Goal: Complete application form

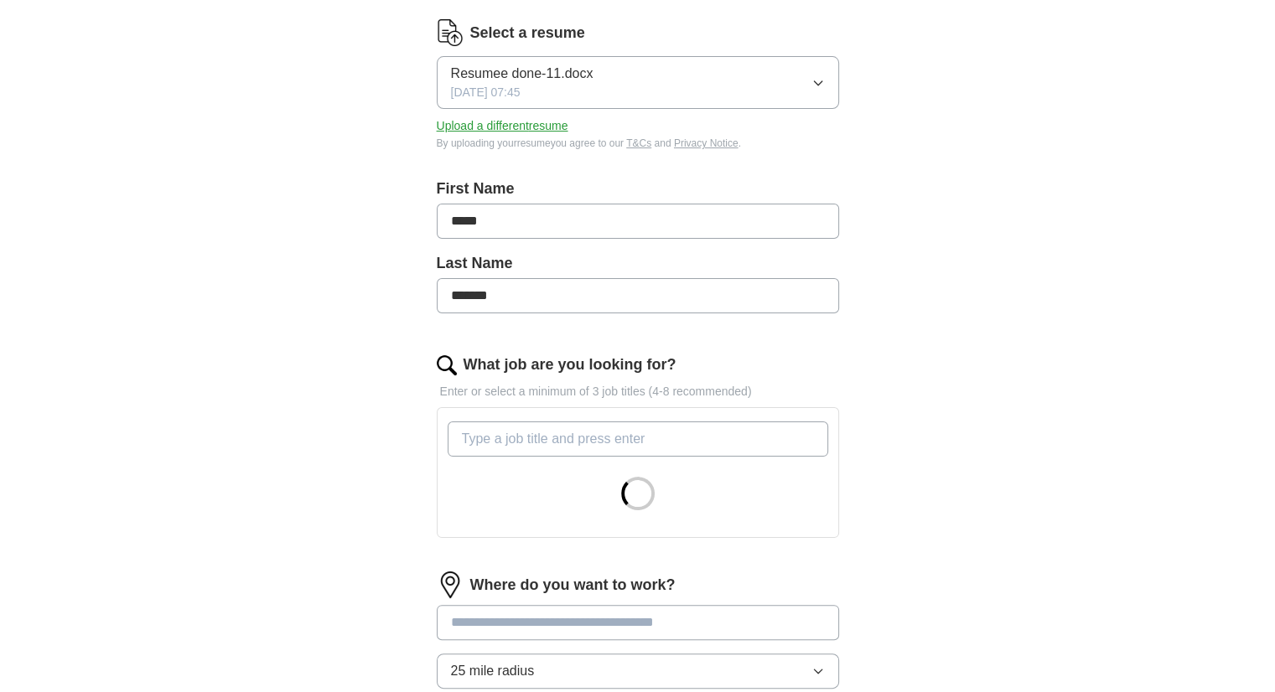
scroll to position [251, 0]
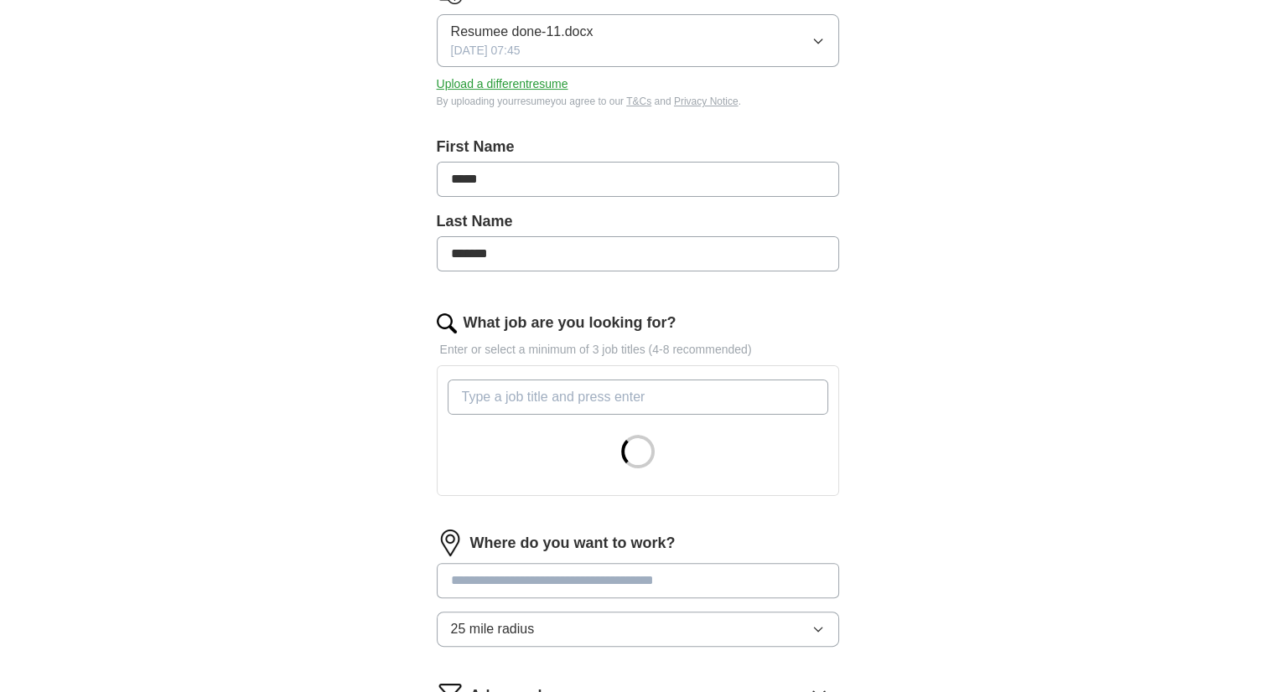
click at [704, 390] on input "What job are you looking for?" at bounding box center [638, 397] width 381 height 35
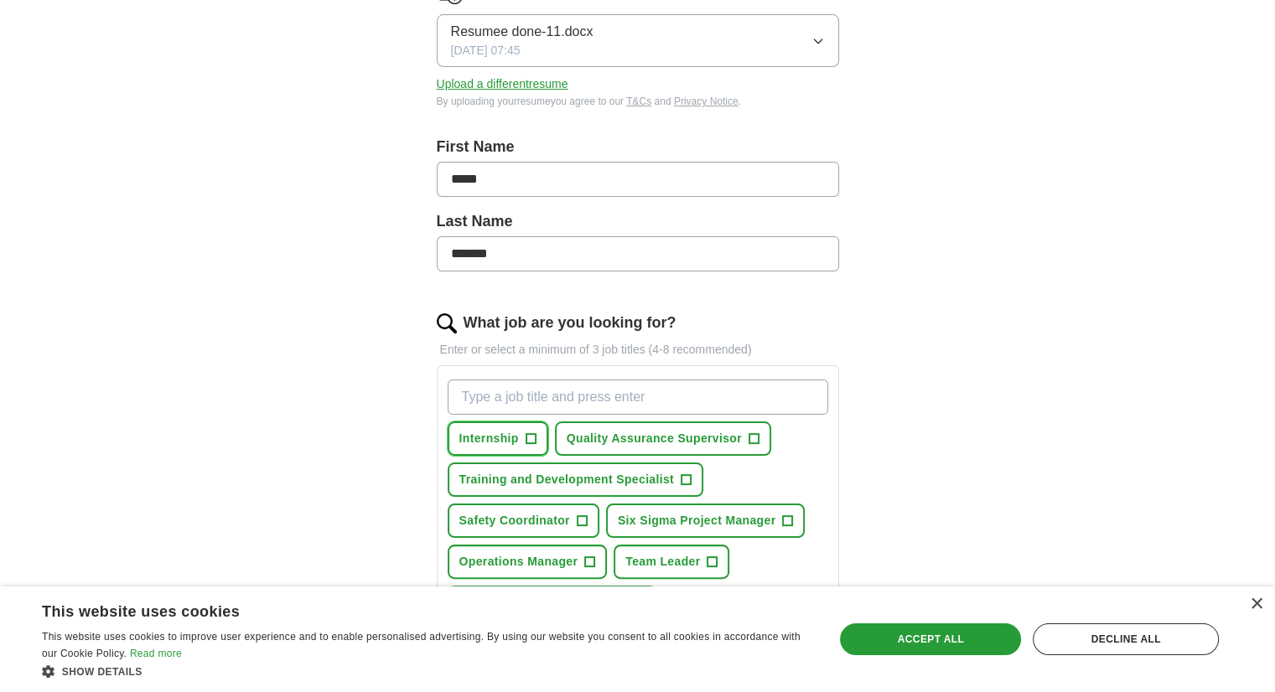
click at [530, 436] on span "+" at bounding box center [530, 438] width 10 height 13
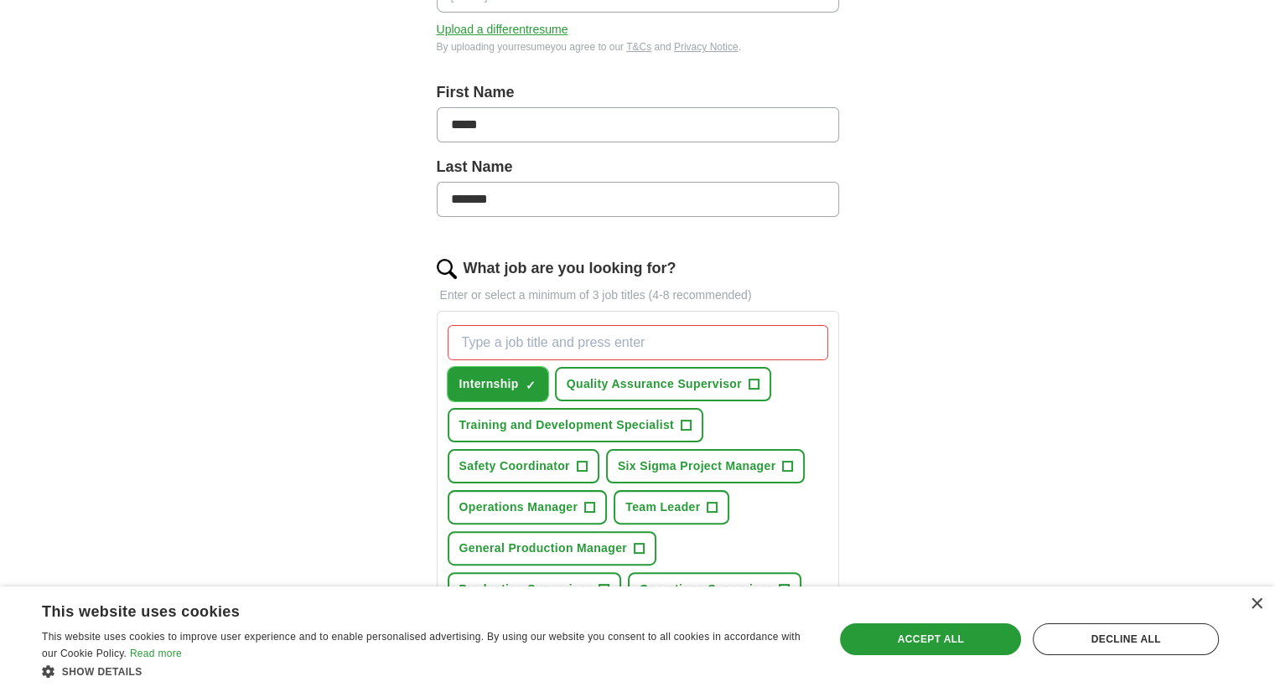
scroll to position [335, 0]
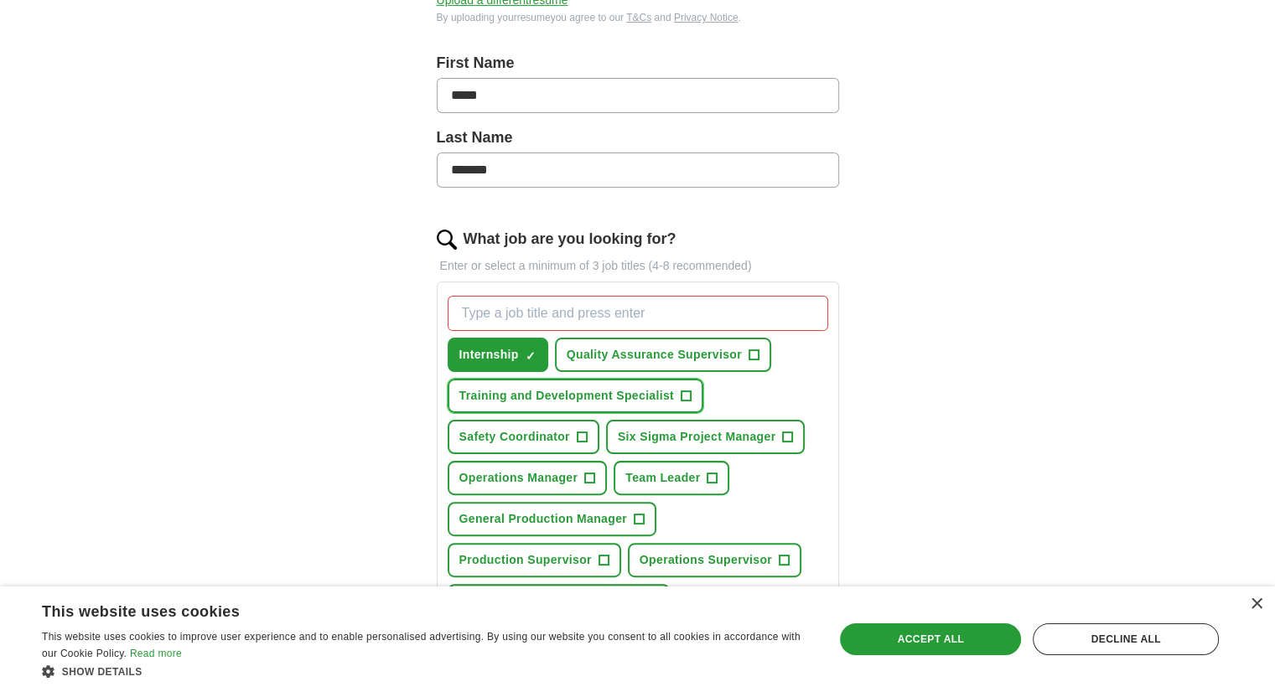
click at [684, 395] on span "+" at bounding box center [686, 396] width 10 height 13
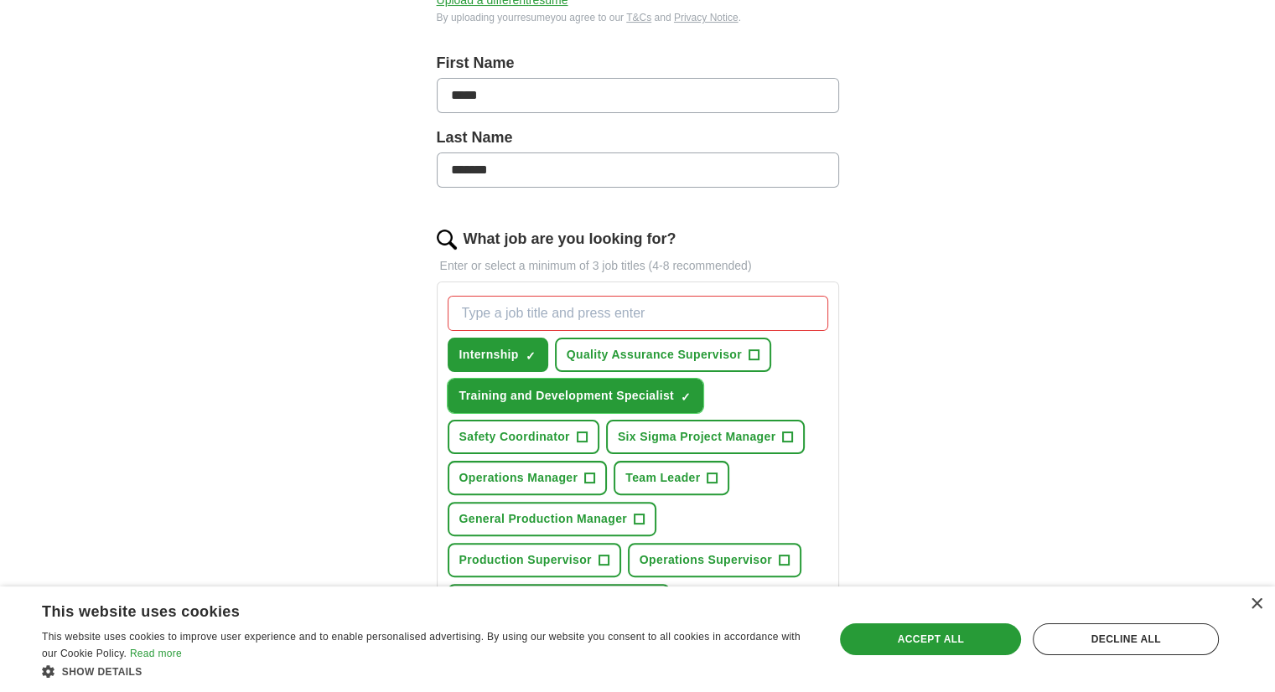
scroll to position [419, 0]
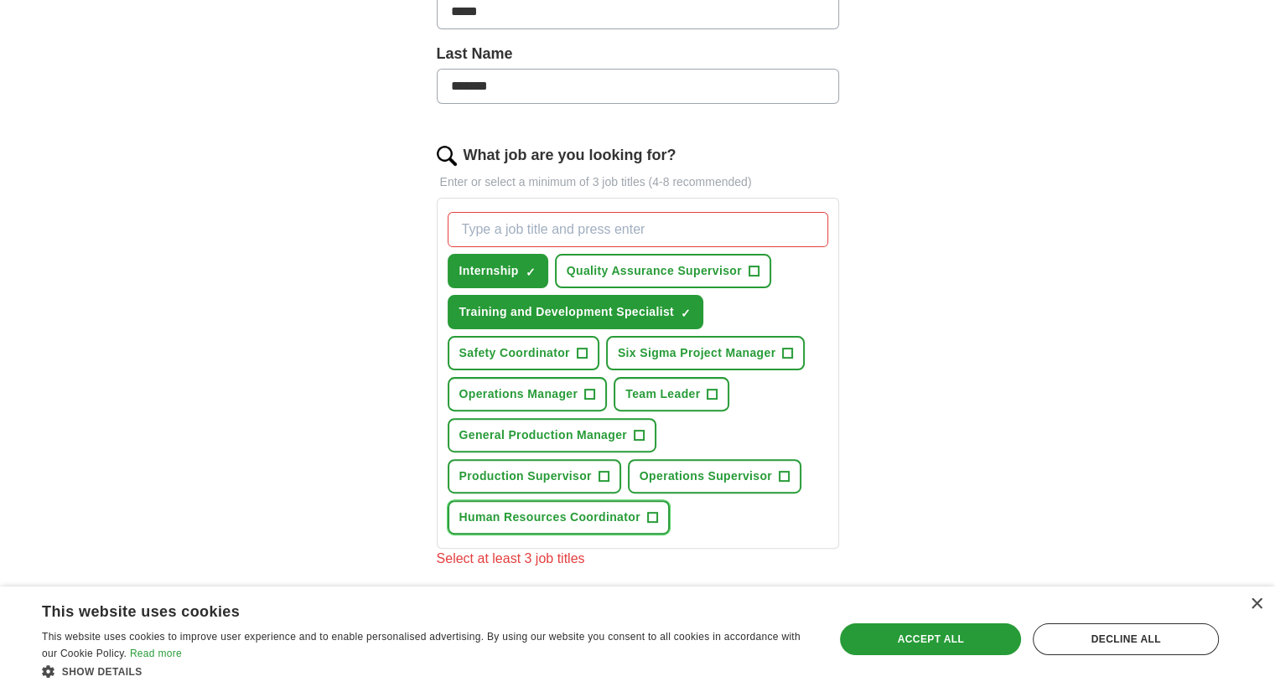
click at [651, 511] on span "+" at bounding box center [652, 517] width 10 height 13
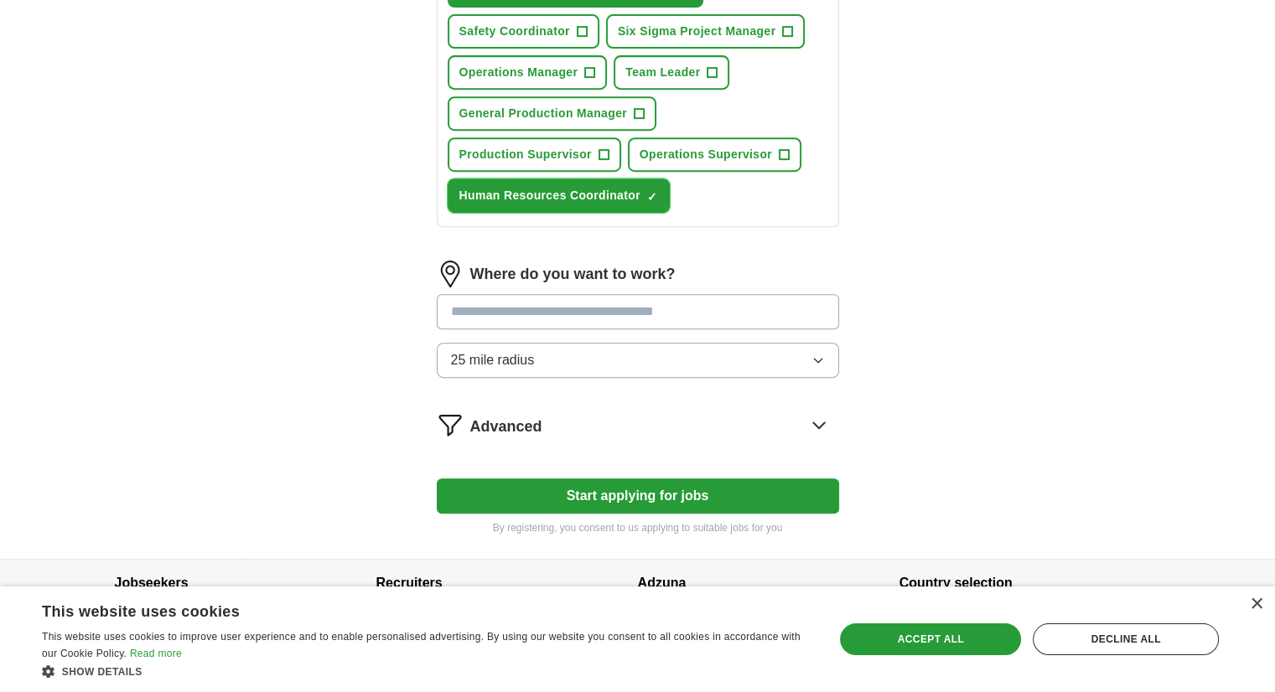
scroll to position [754, 0]
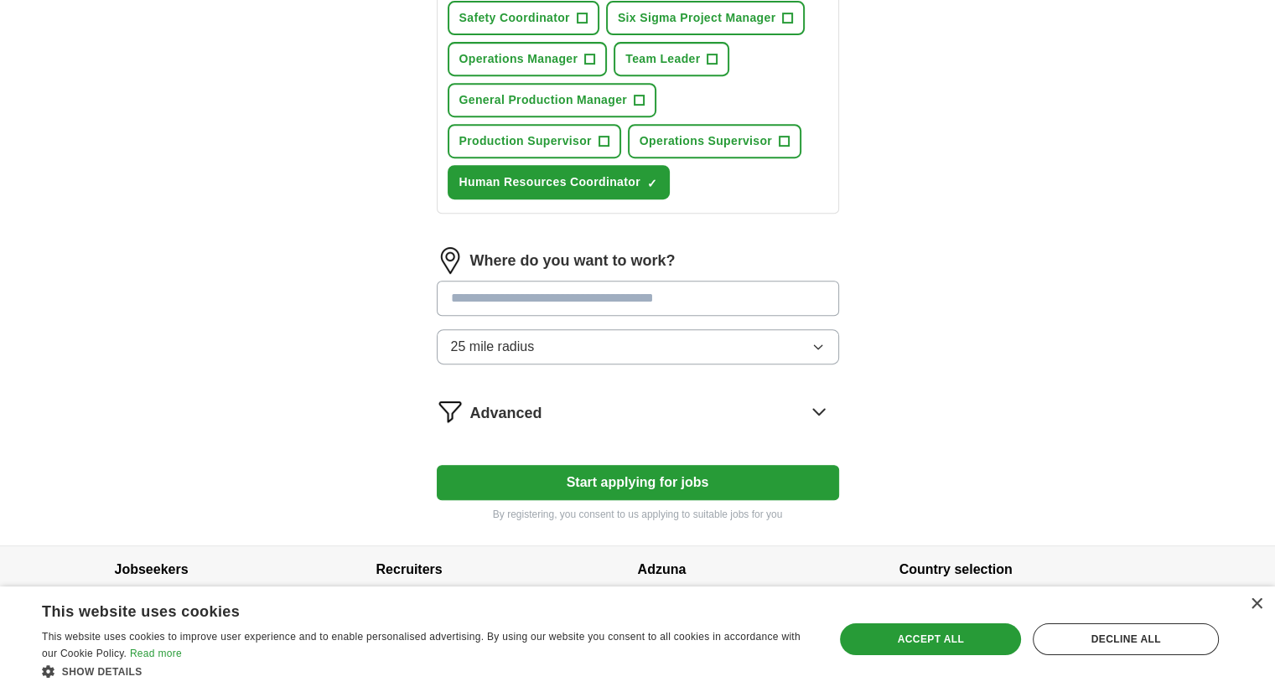
click at [609, 287] on input at bounding box center [638, 298] width 402 height 35
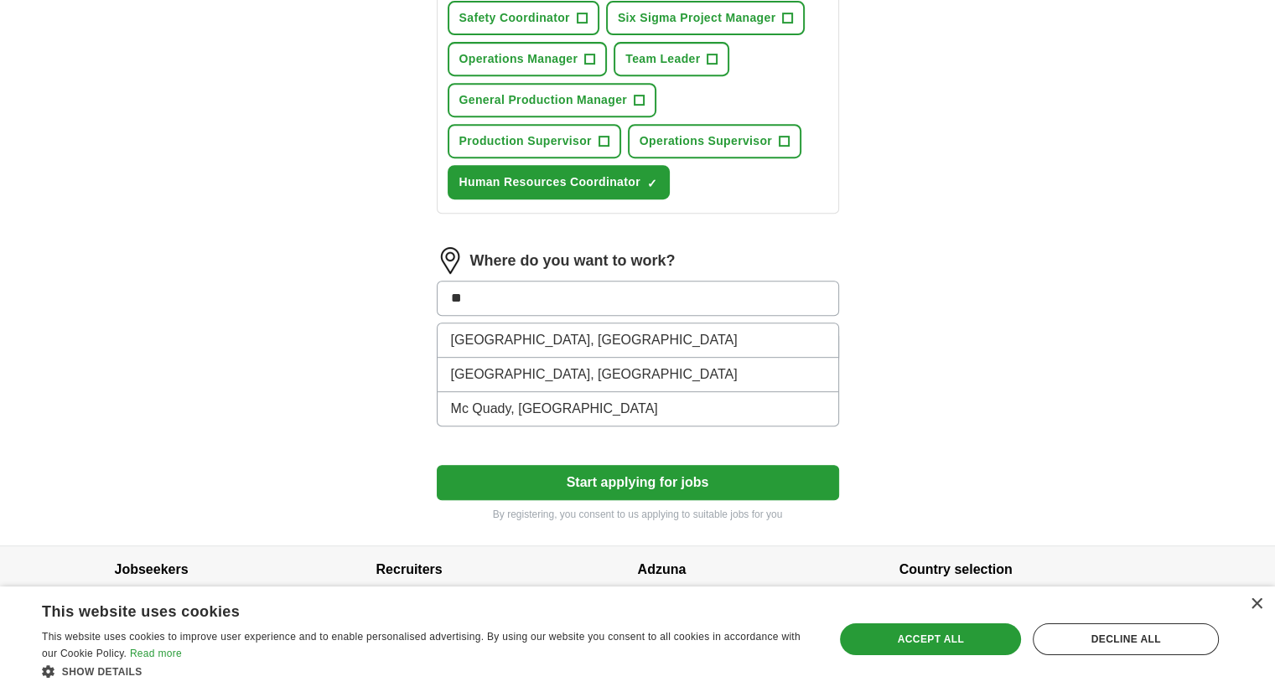
type input "*"
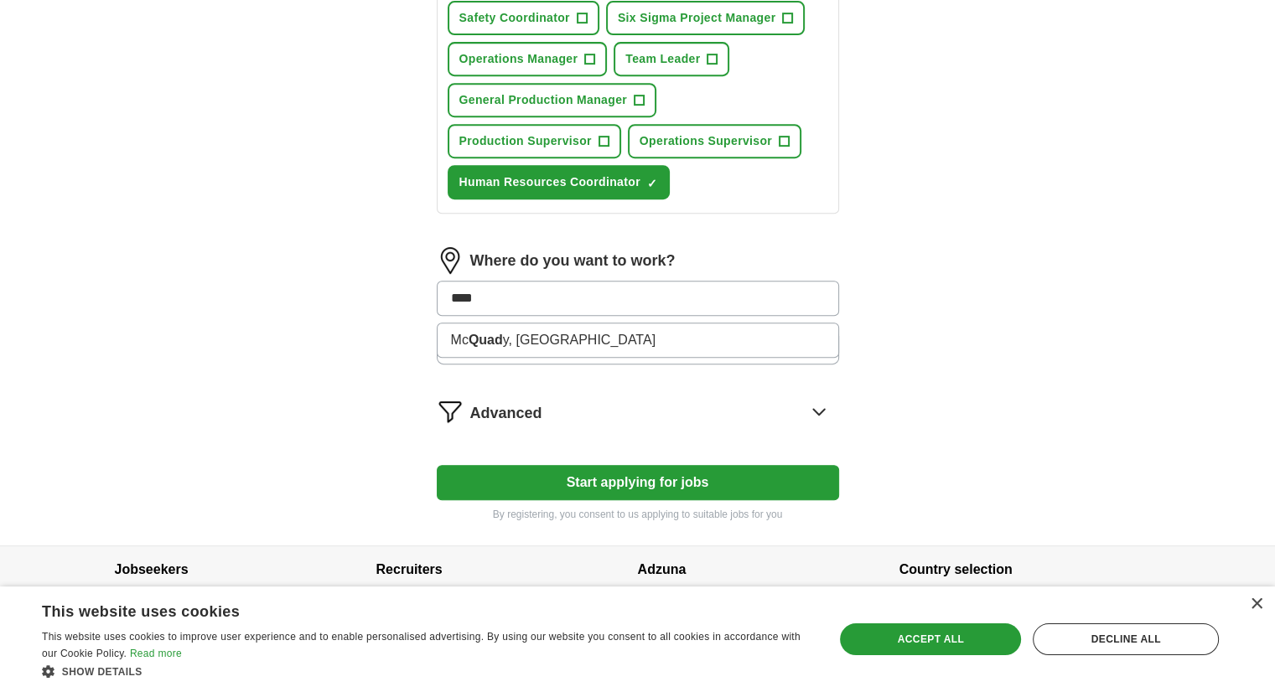
type input "*****"
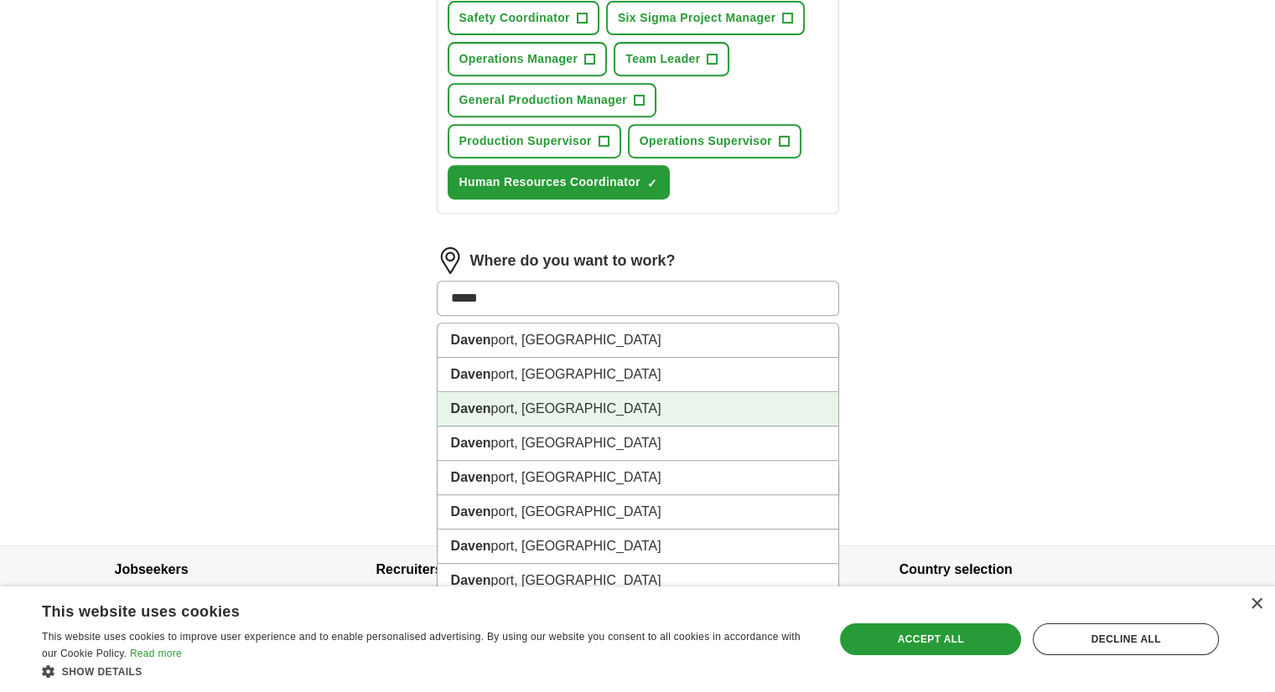
click at [536, 396] on li "Daven port, [GEOGRAPHIC_DATA]" at bounding box center [637, 409] width 401 height 34
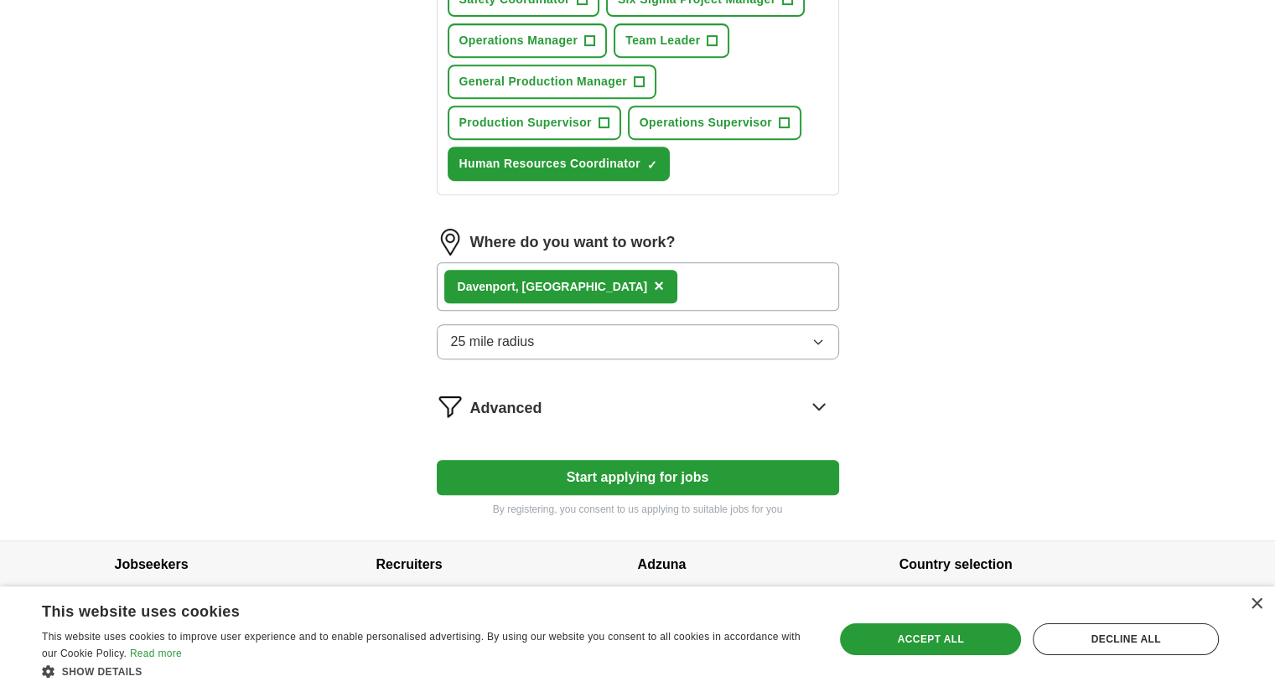
scroll to position [783, 0]
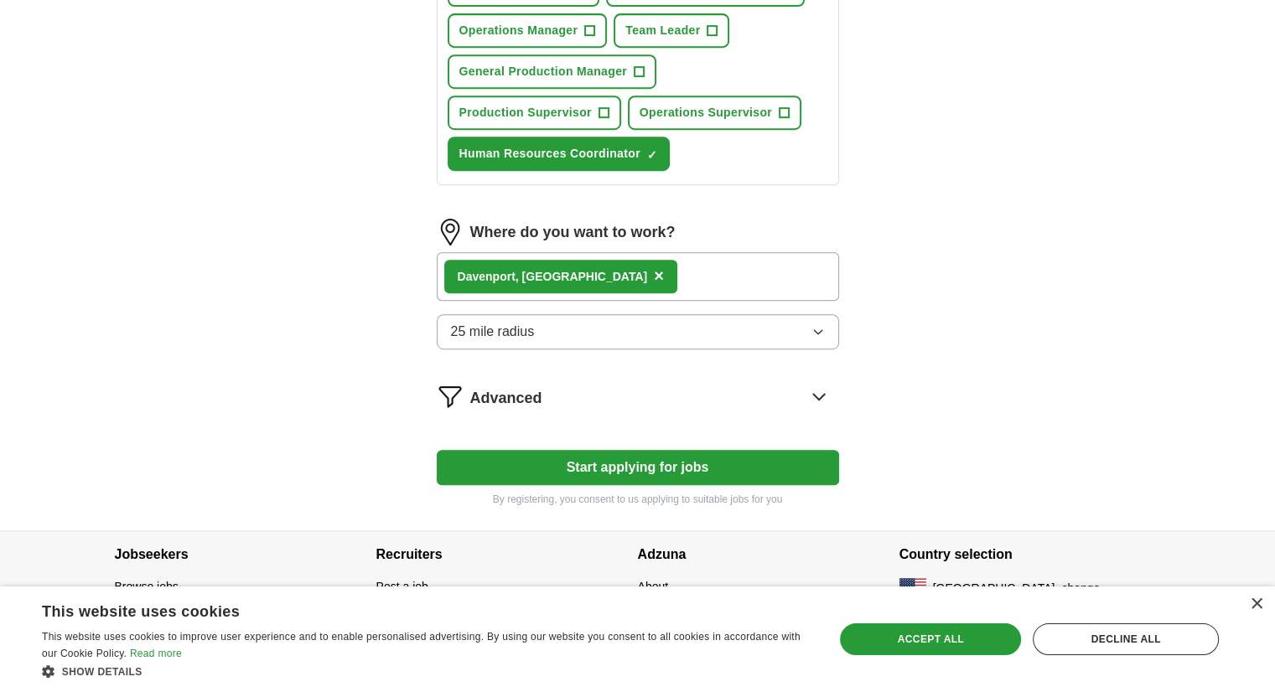
click at [624, 463] on button "Start applying for jobs" at bounding box center [638, 467] width 402 height 35
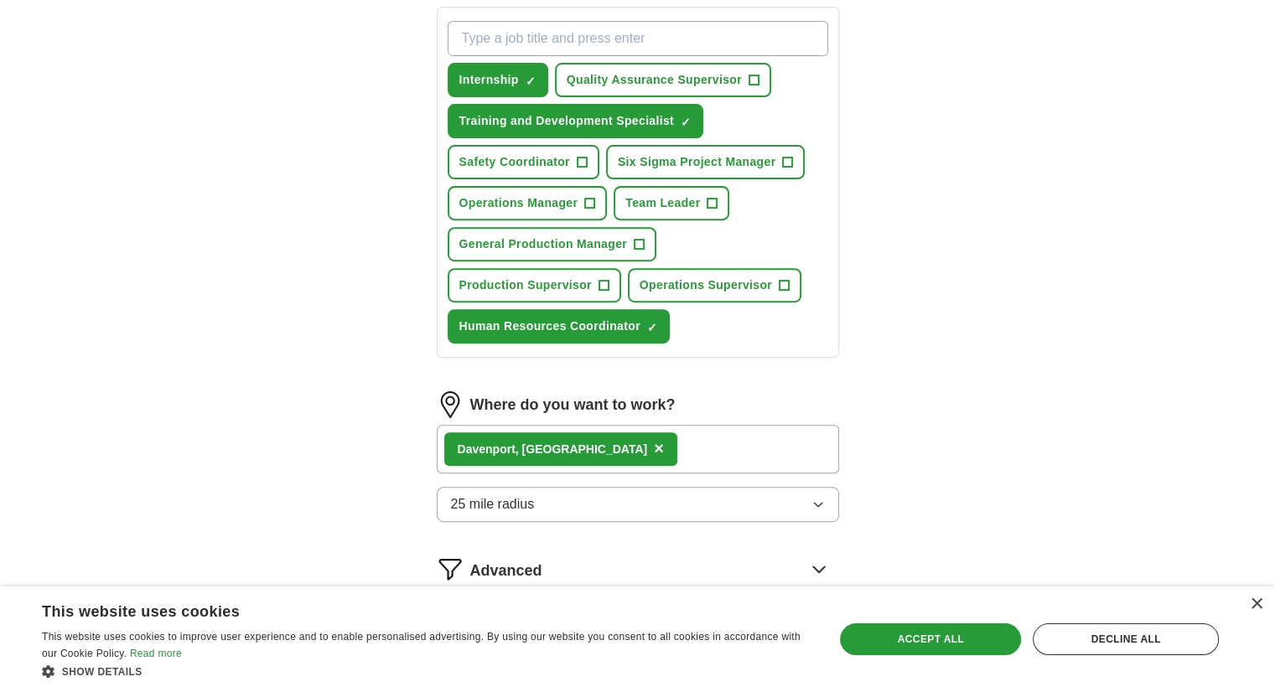
select select "**"
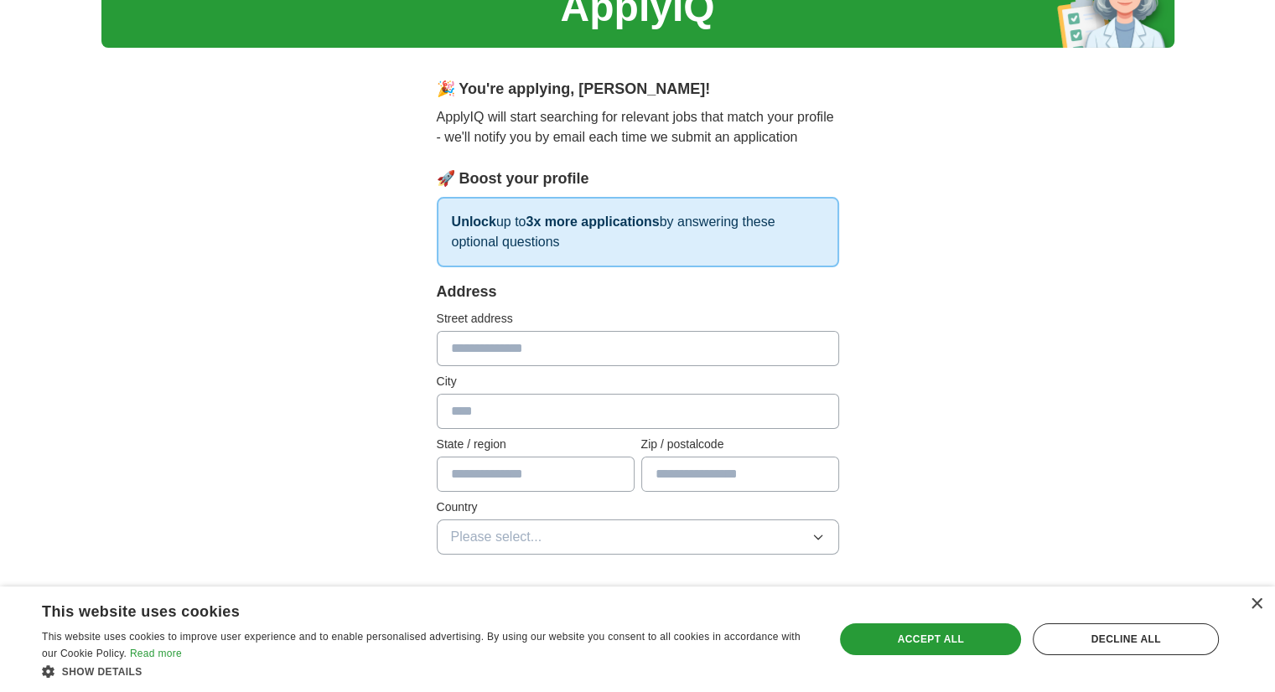
scroll to position [168, 0]
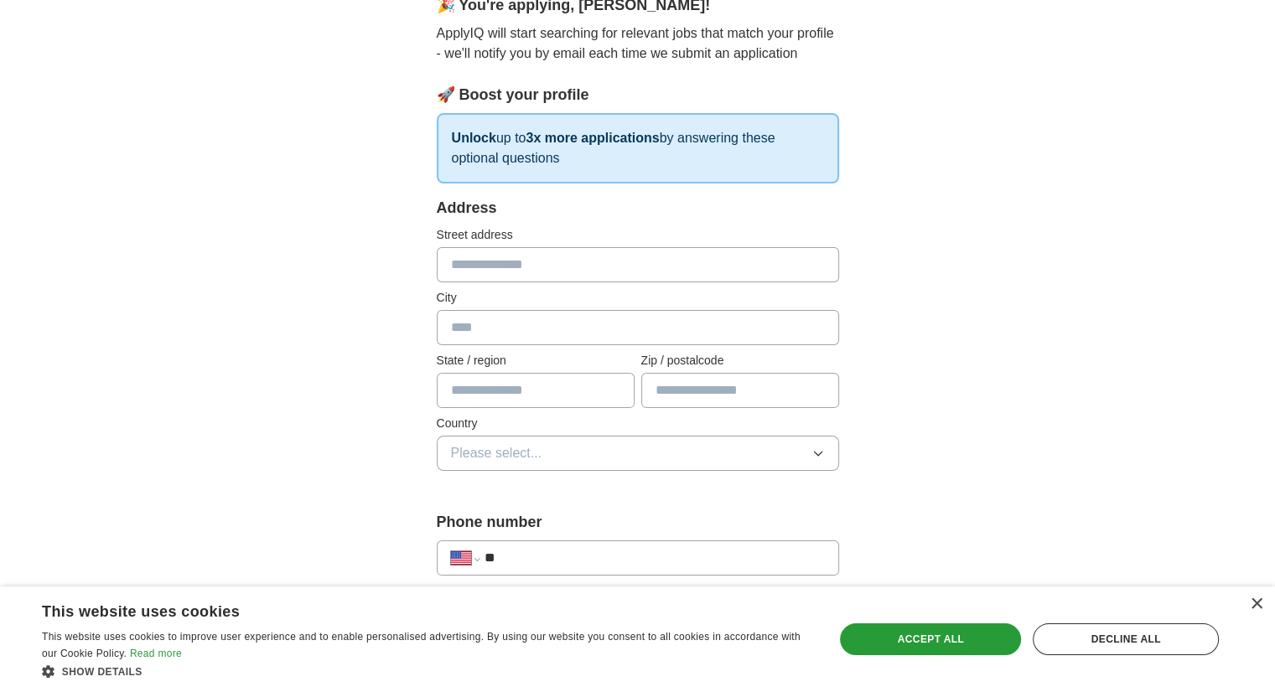
click at [578, 269] on input "text" at bounding box center [638, 264] width 402 height 35
type input "**********"
type input "*********"
type input "**"
type input "*****"
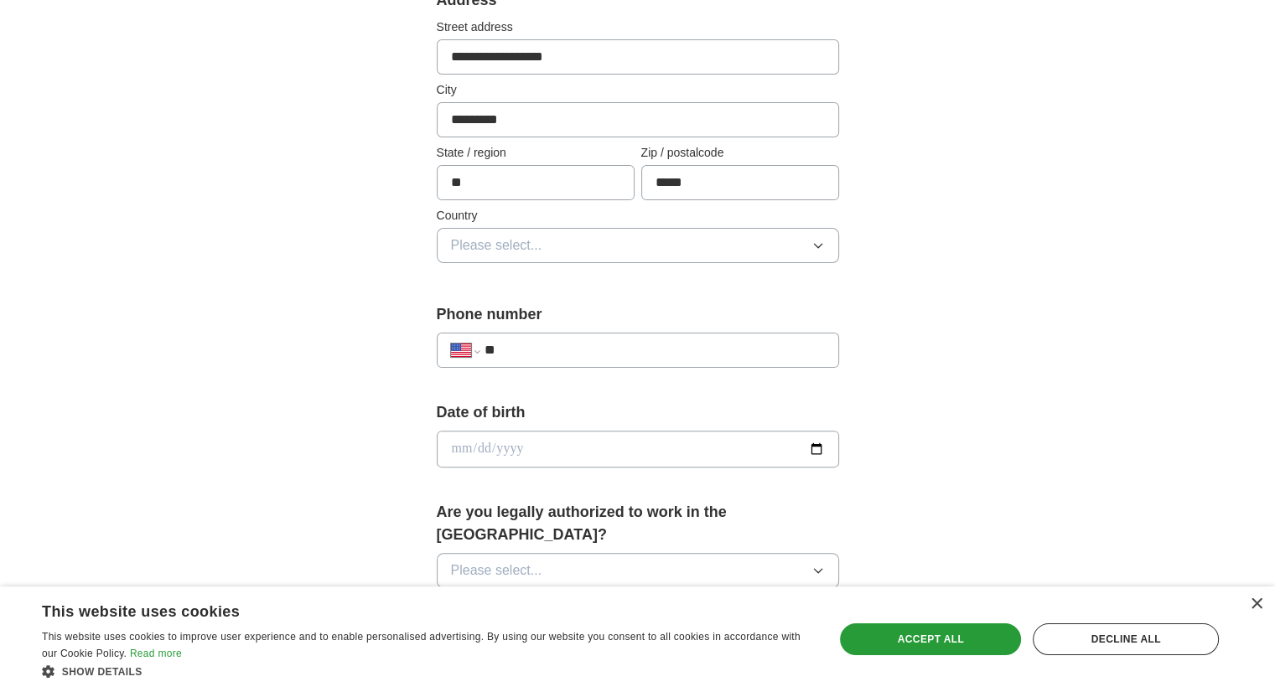
scroll to position [419, 0]
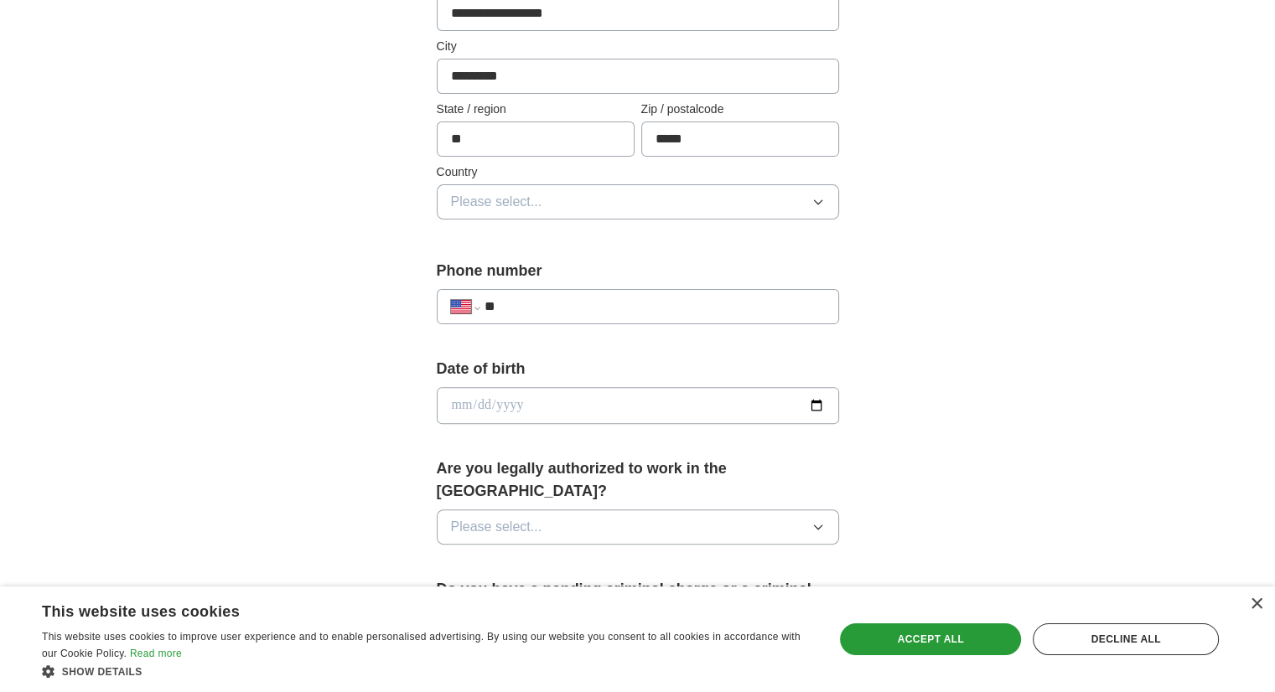
click at [605, 204] on button "Please select..." at bounding box center [638, 201] width 402 height 35
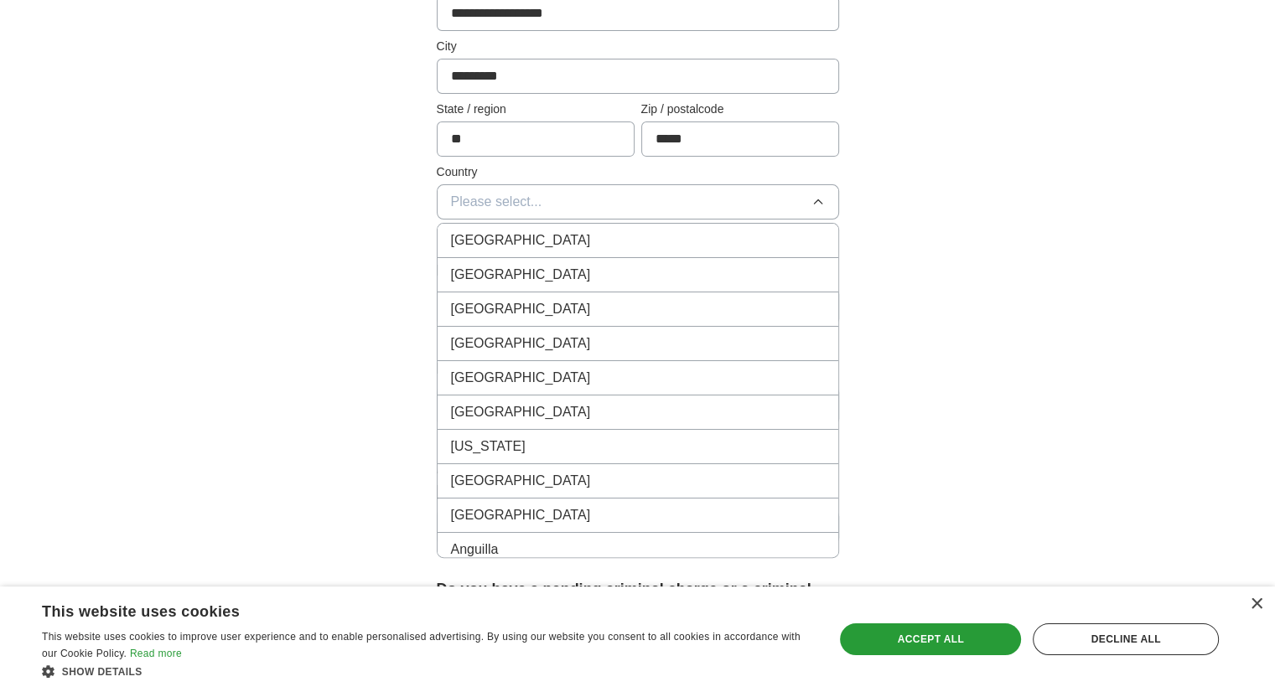
click at [572, 268] on div "[GEOGRAPHIC_DATA]" at bounding box center [638, 275] width 374 height 20
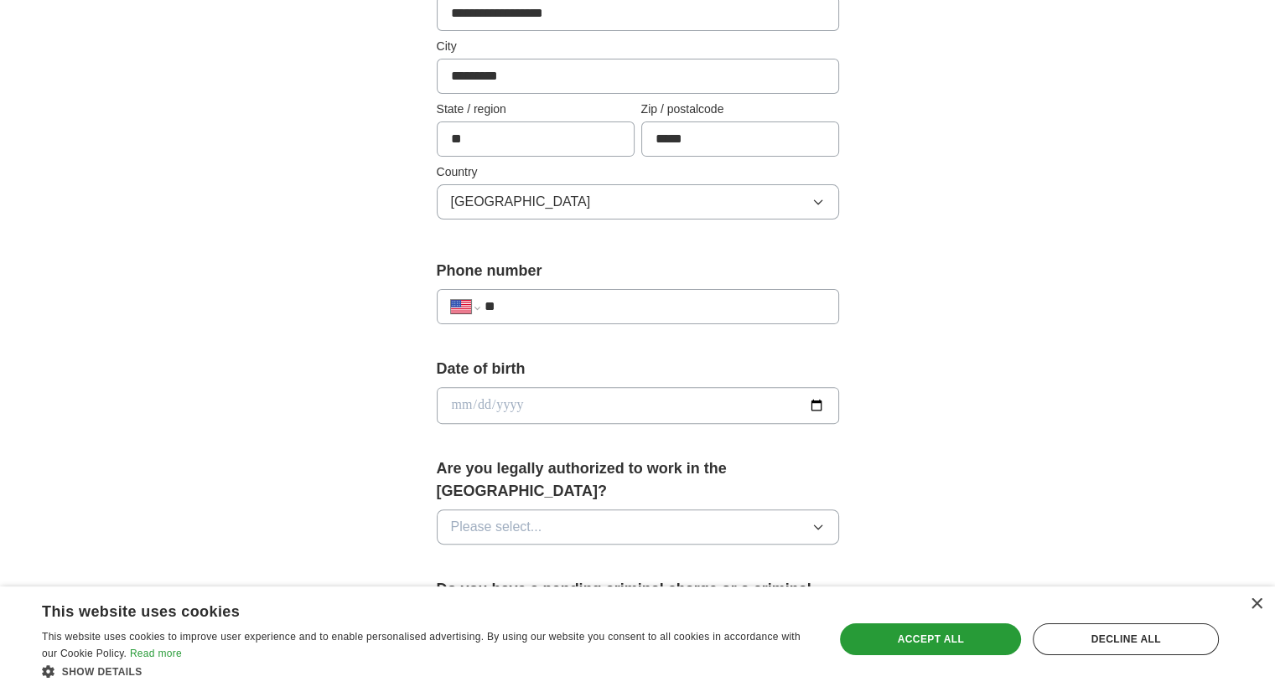
scroll to position [503, 0]
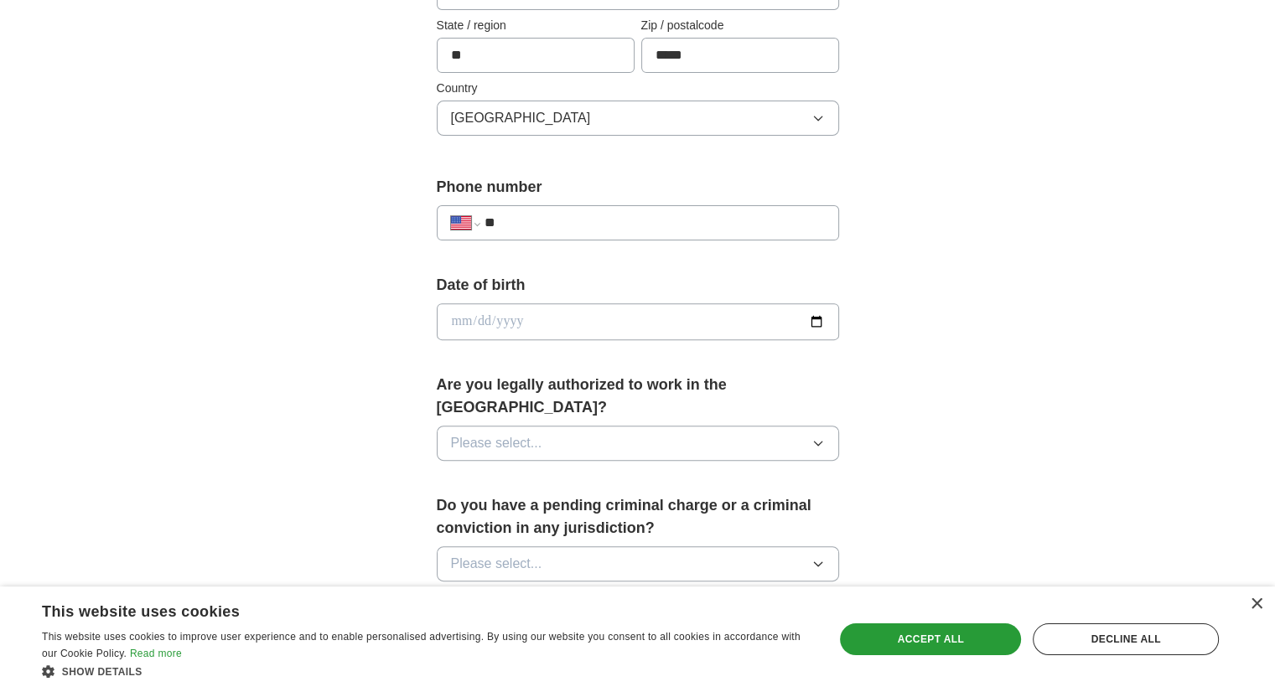
click at [580, 222] on input "**" at bounding box center [654, 223] width 340 height 20
type input "**********"
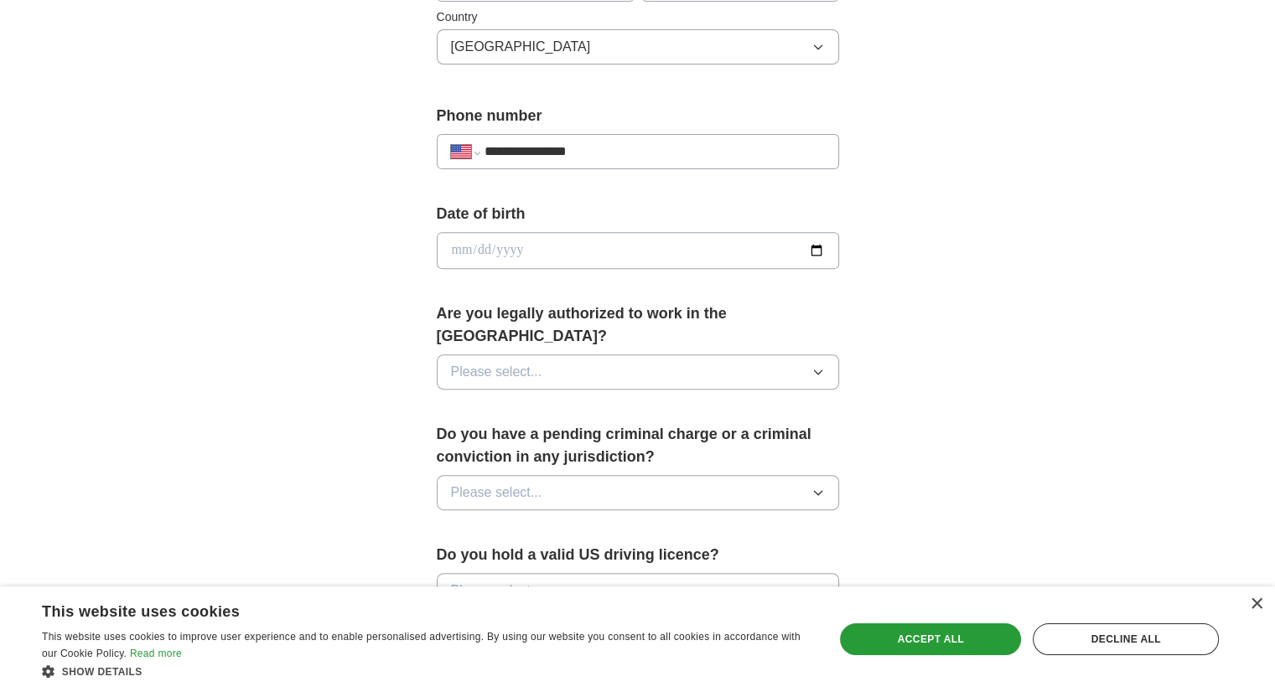
scroll to position [670, 0]
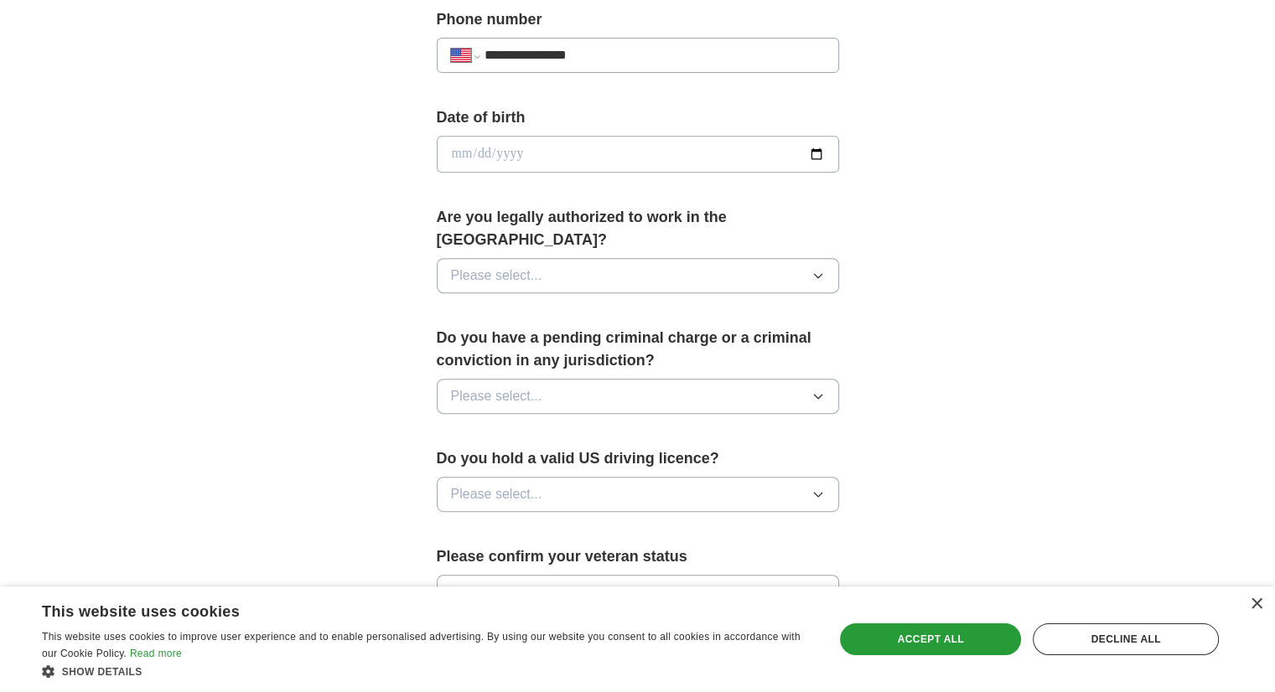
click at [822, 152] on input "date" at bounding box center [638, 154] width 402 height 37
click at [511, 150] on input "date" at bounding box center [638, 154] width 402 height 37
click at [443, 149] on input "date" at bounding box center [638, 154] width 402 height 37
click at [453, 144] on input "date" at bounding box center [638, 154] width 402 height 37
type input "**********"
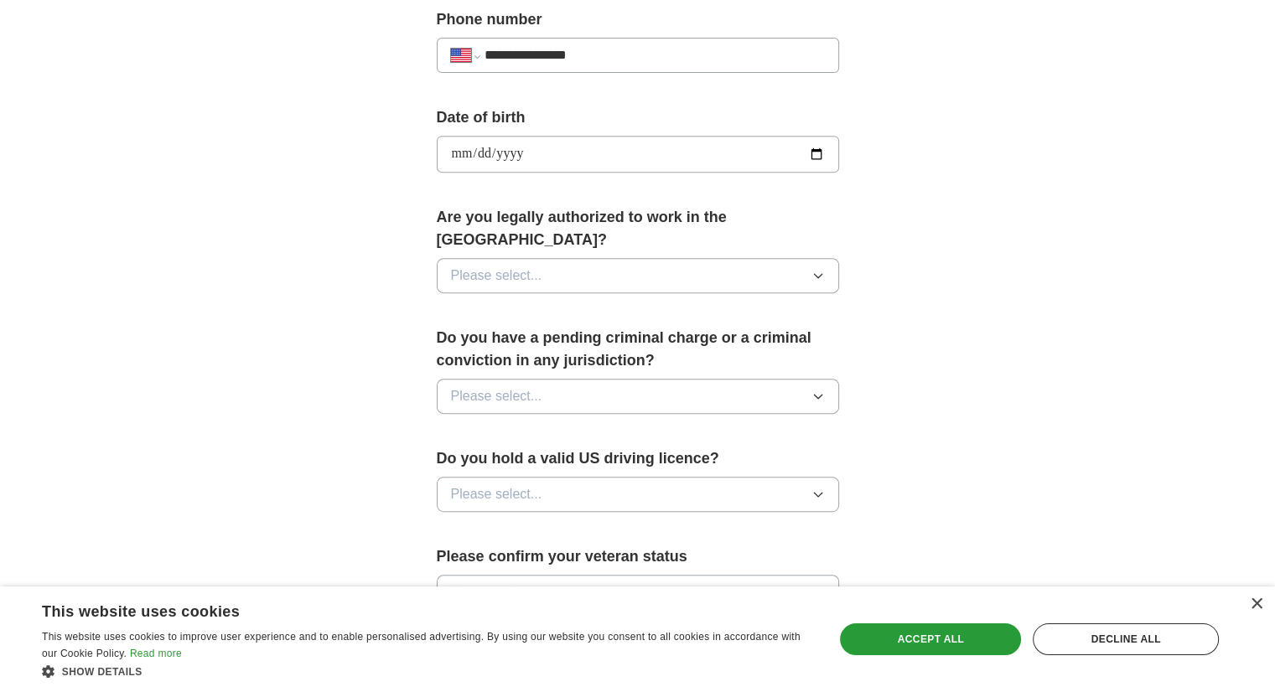
click at [630, 258] on button "Please select..." at bounding box center [638, 275] width 402 height 35
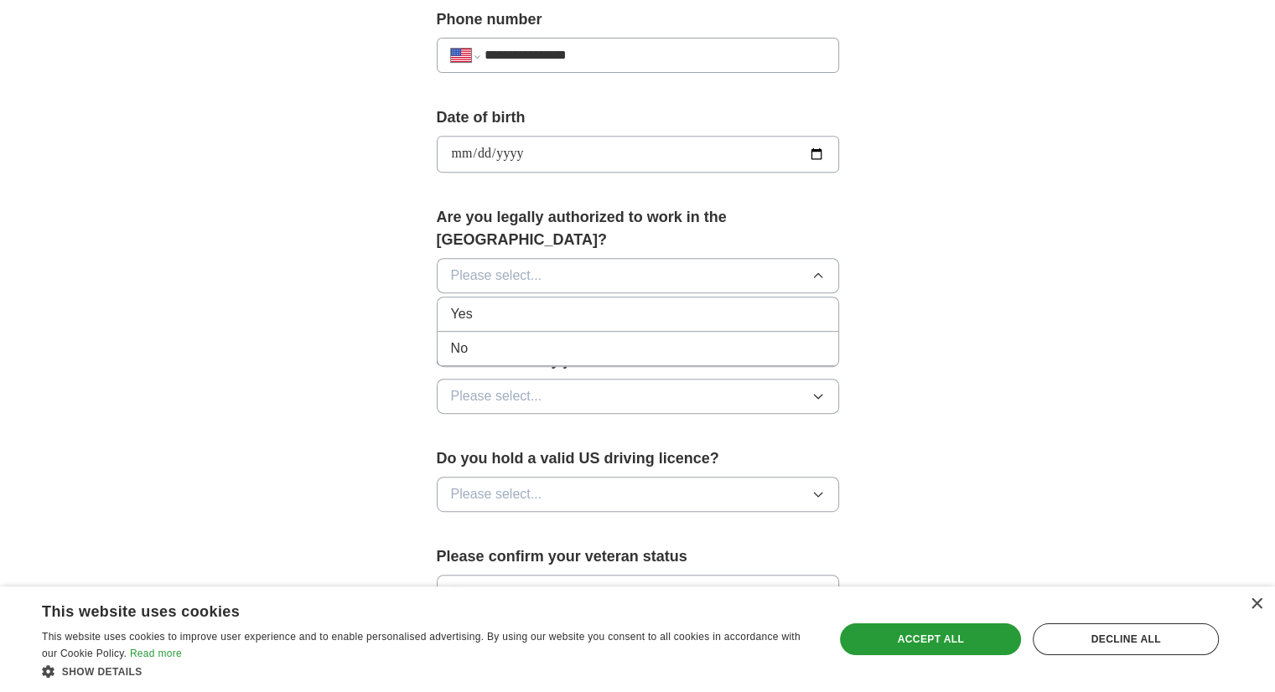
click at [590, 304] on div "Yes" at bounding box center [638, 314] width 374 height 20
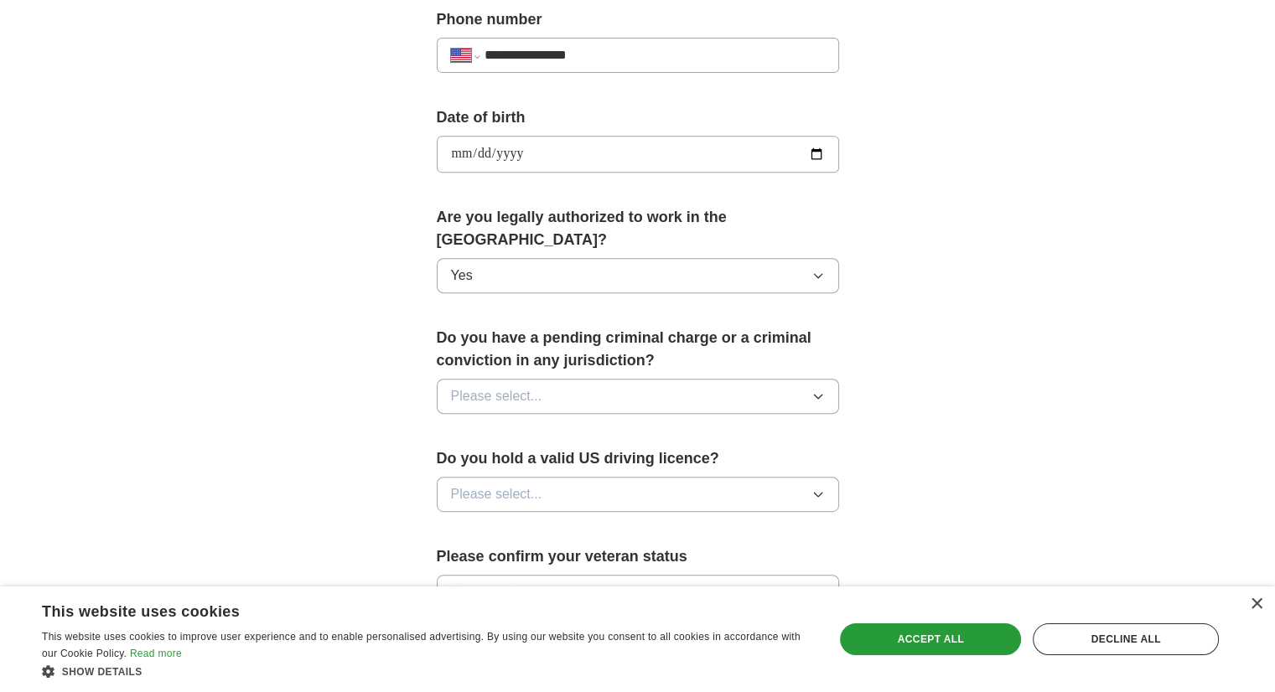
click at [678, 379] on button "Please select..." at bounding box center [638, 396] width 402 height 35
click at [611, 459] on div "No" at bounding box center [638, 469] width 374 height 20
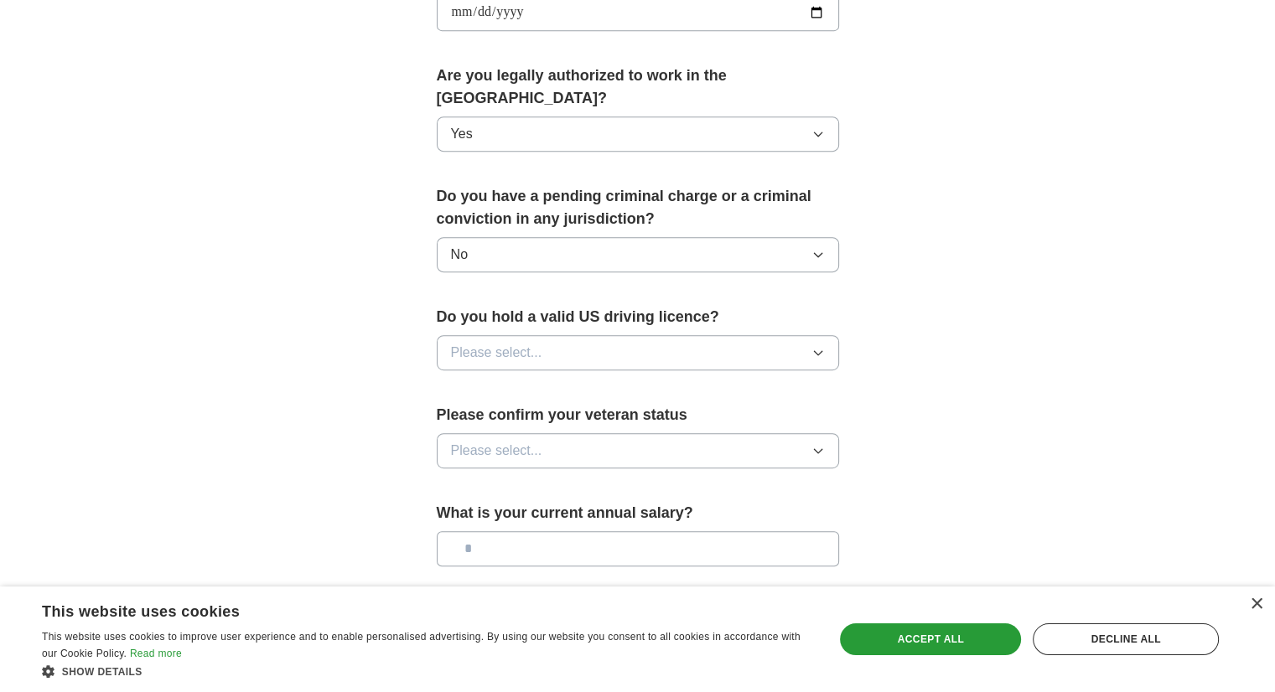
scroll to position [838, 0]
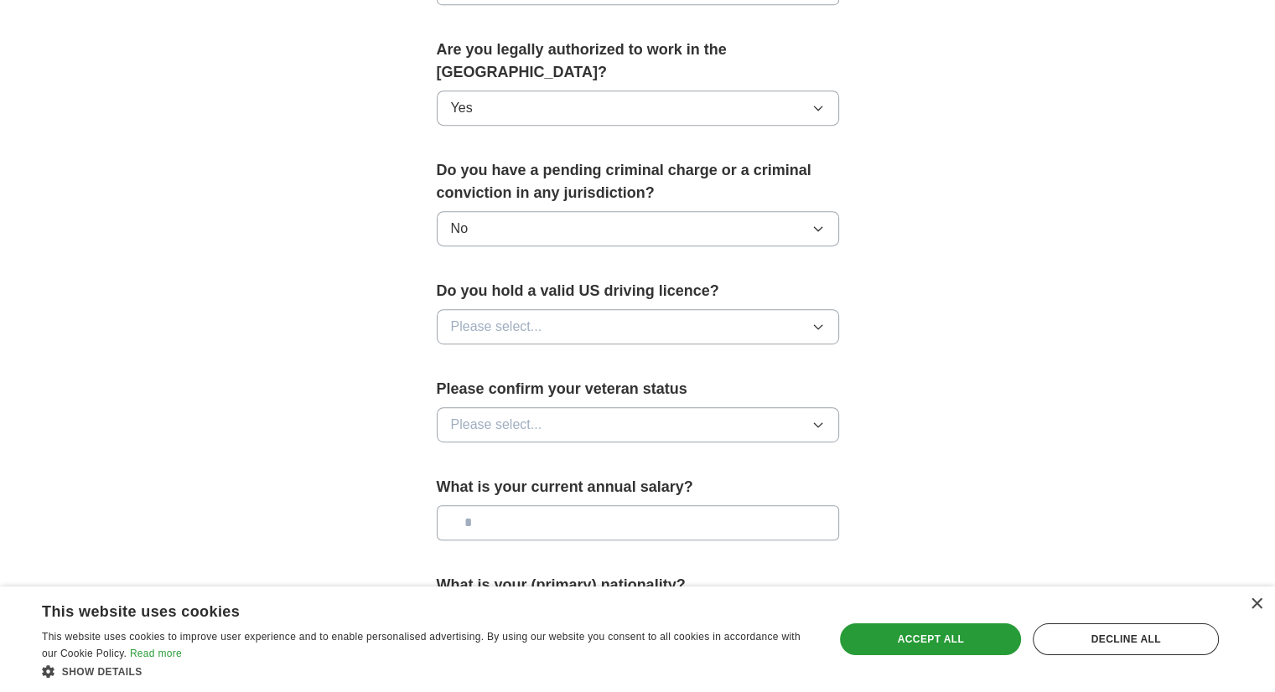
click at [716, 309] on button "Please select..." at bounding box center [638, 326] width 402 height 35
click at [691, 355] on div "Yes" at bounding box center [638, 365] width 374 height 20
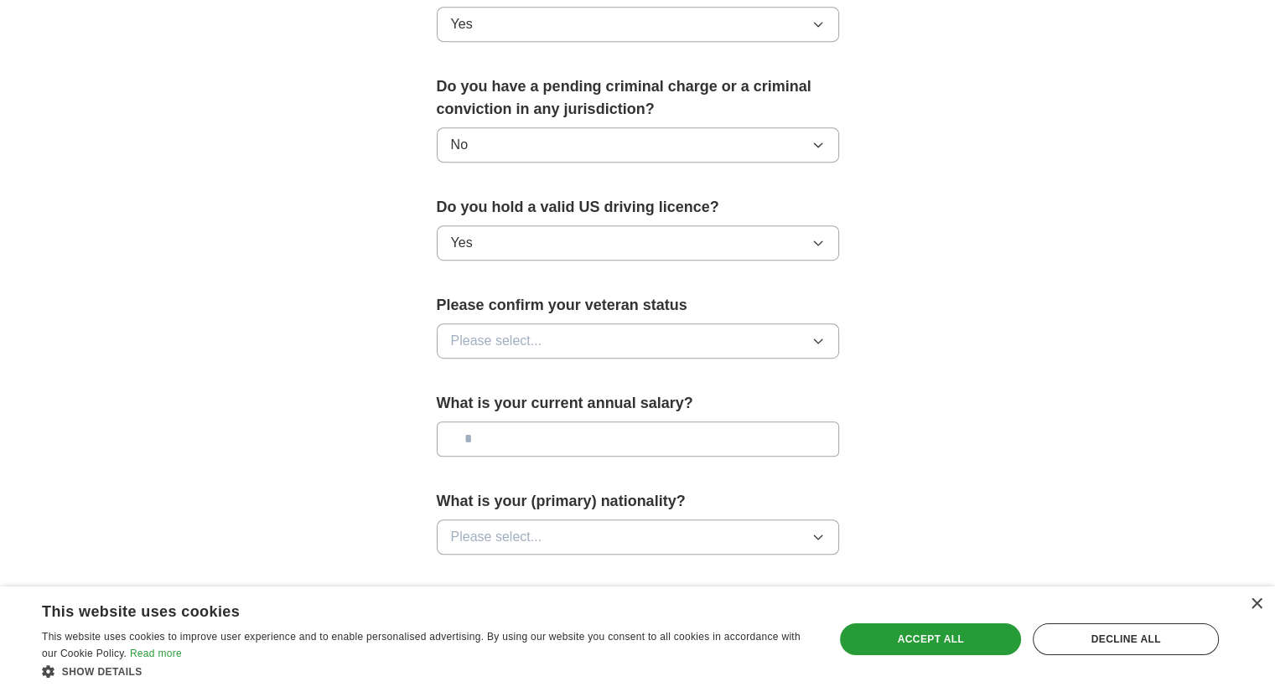
click at [720, 324] on button "Please select..." at bounding box center [638, 341] width 402 height 35
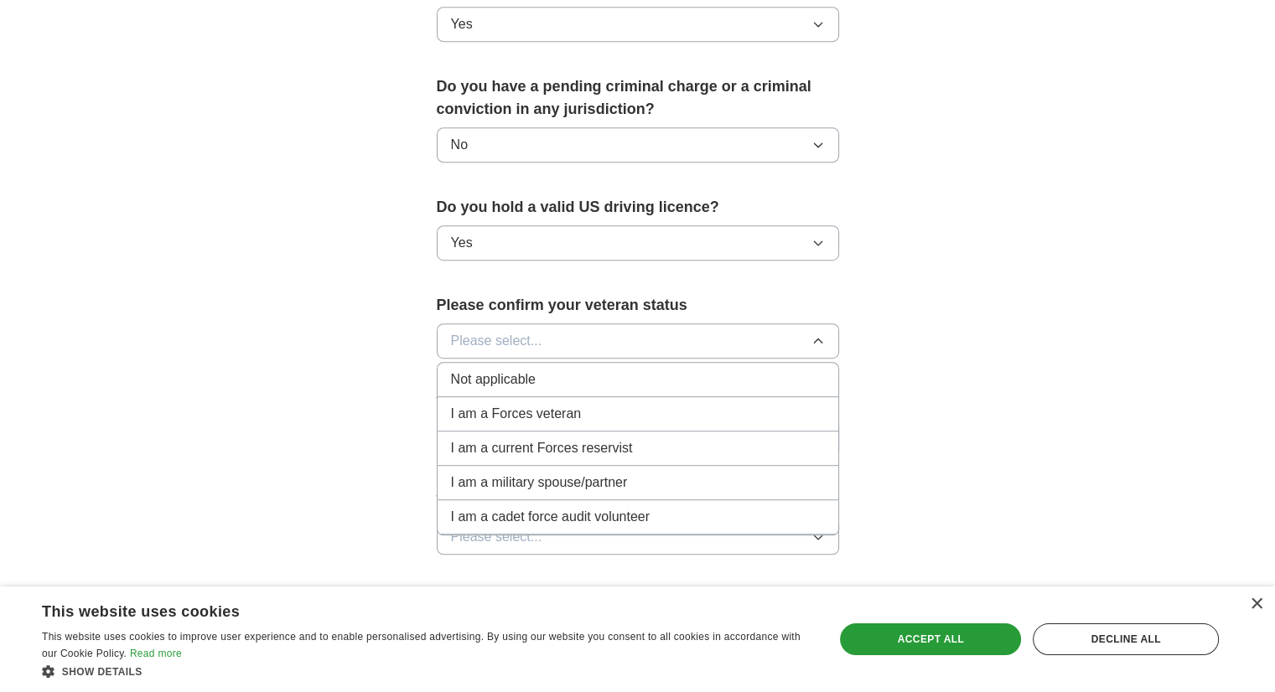
click at [707, 370] on div "Not applicable" at bounding box center [638, 380] width 374 height 20
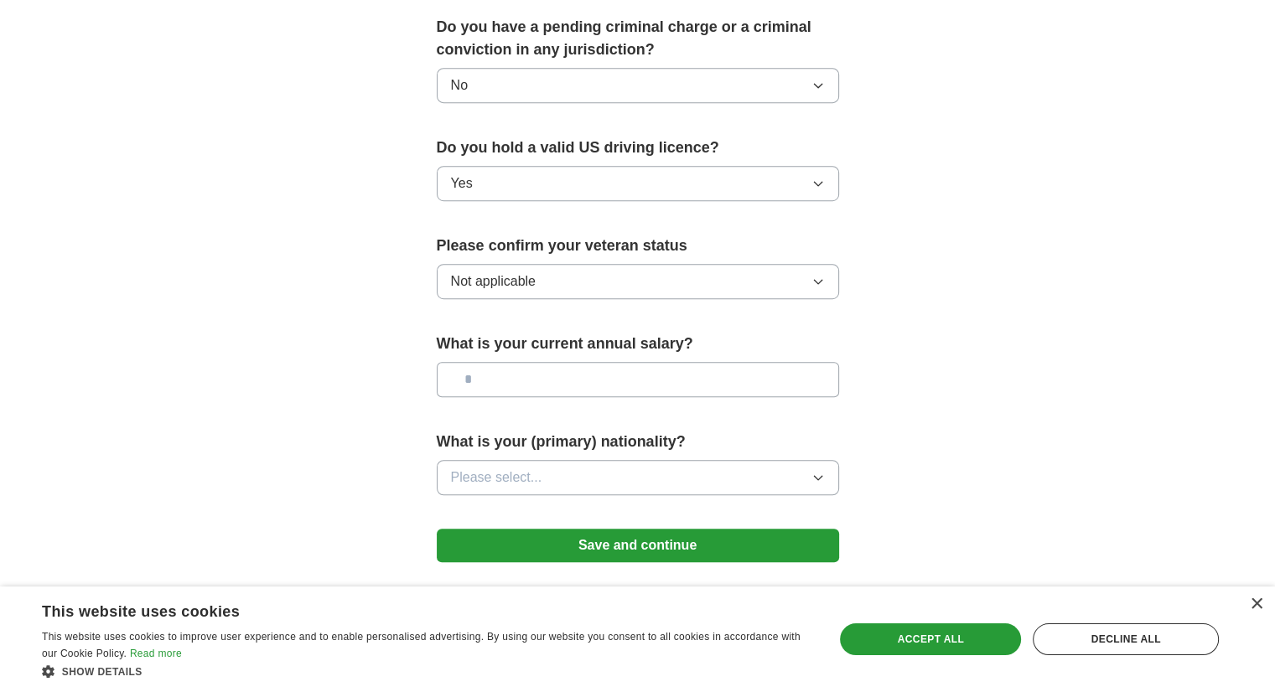
scroll to position [1006, 0]
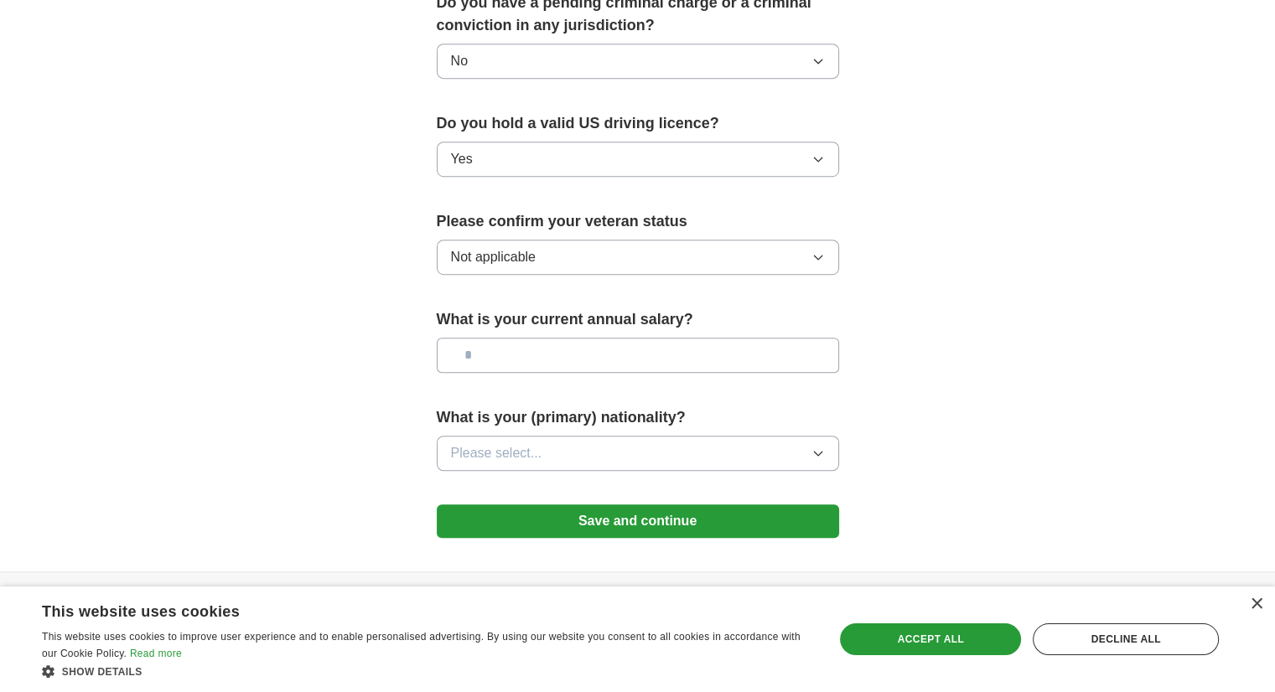
click at [707, 338] on input "text" at bounding box center [638, 355] width 402 height 35
type input "*******"
click at [658, 436] on button "Please select..." at bounding box center [638, 453] width 402 height 35
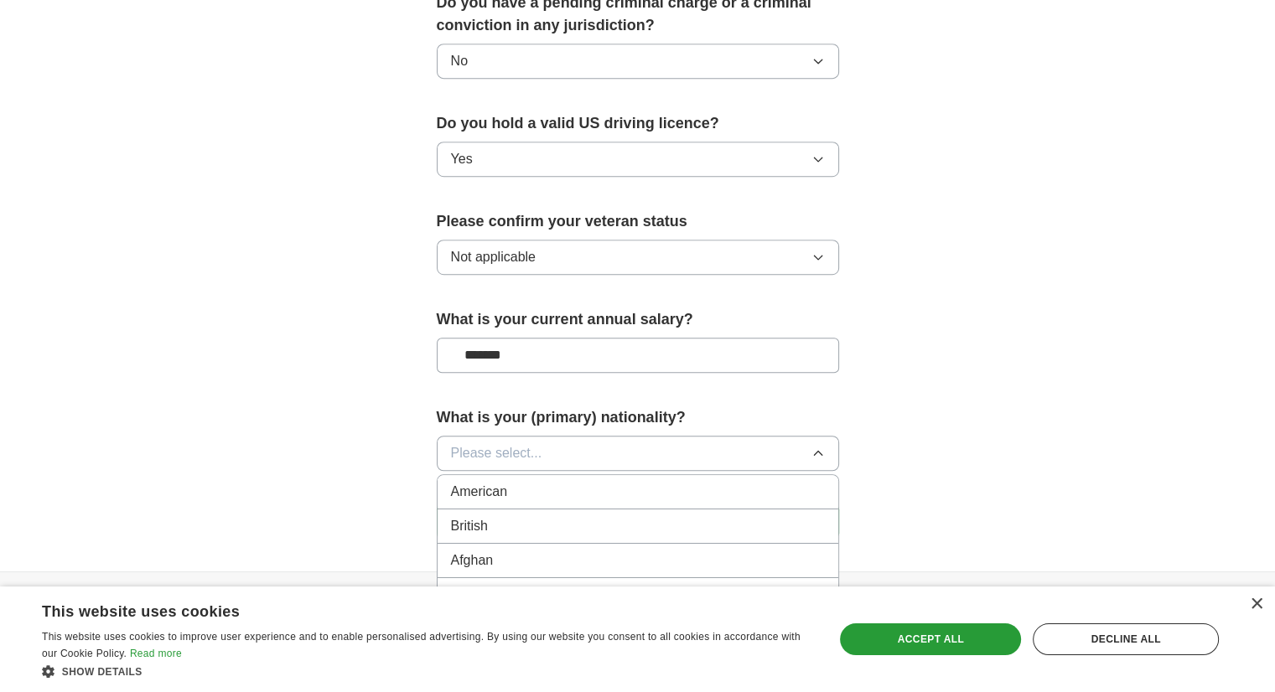
scroll to position [1096, 0]
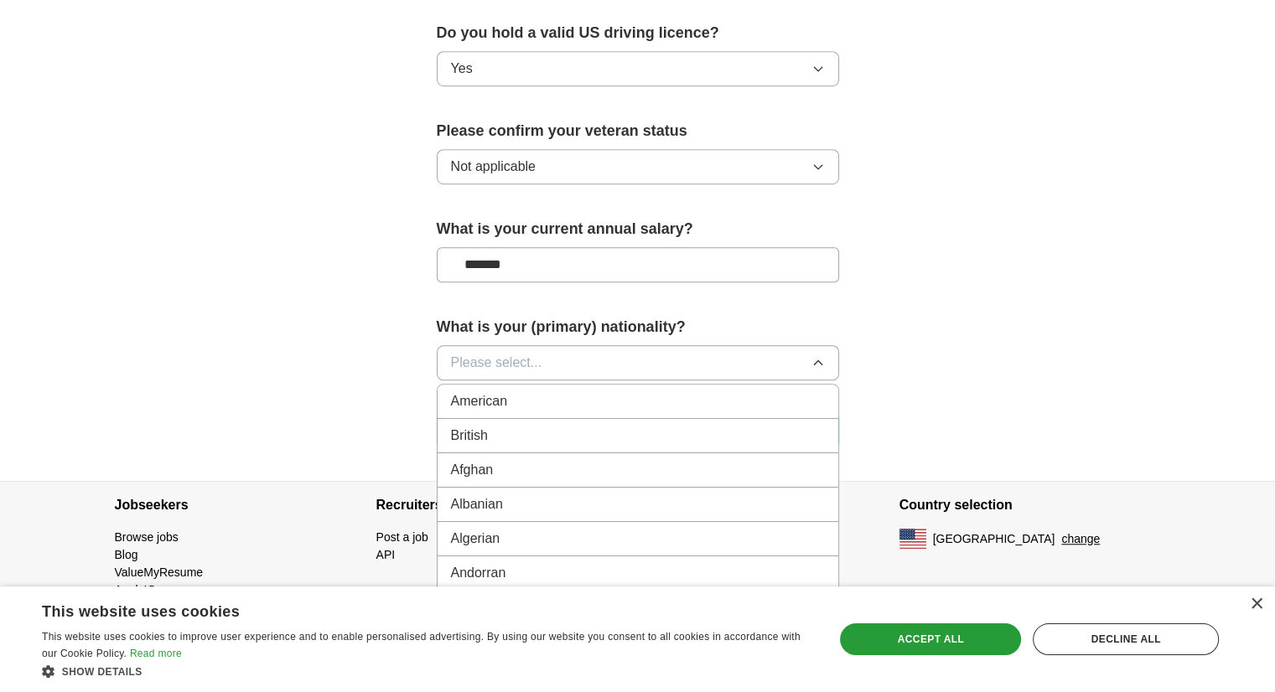
click at [658, 345] on button "Please select..." at bounding box center [638, 362] width 402 height 35
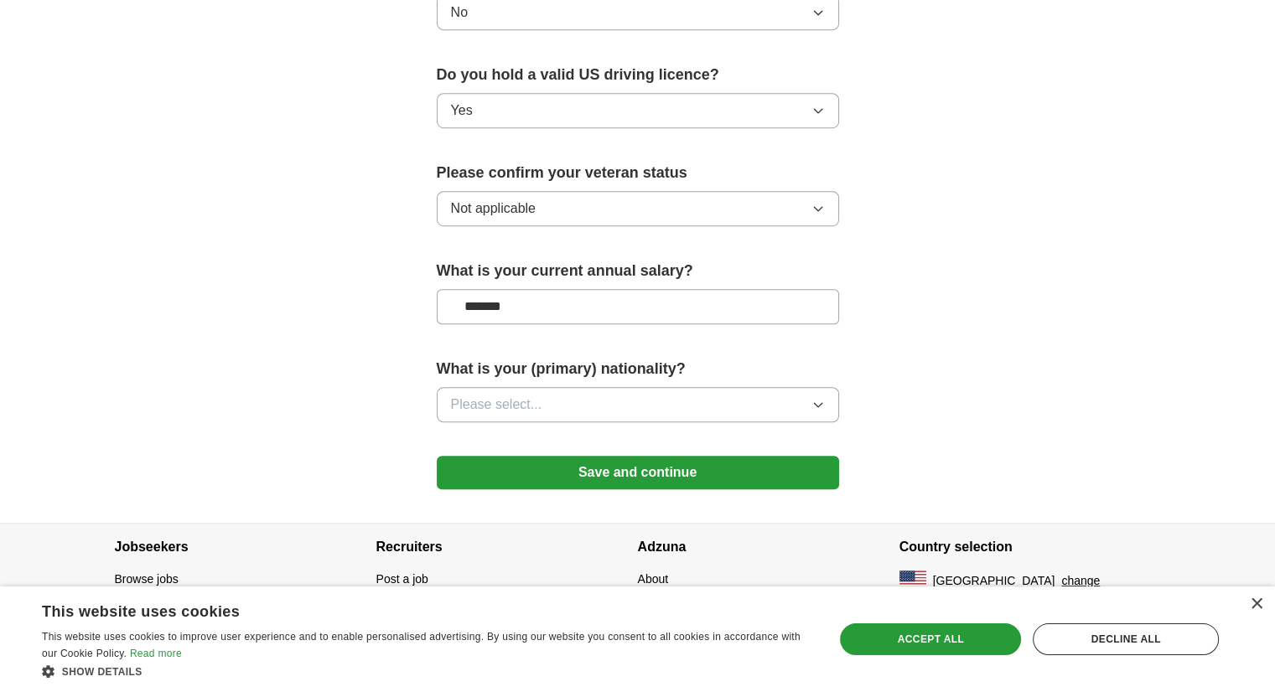
scroll to position [1027, 0]
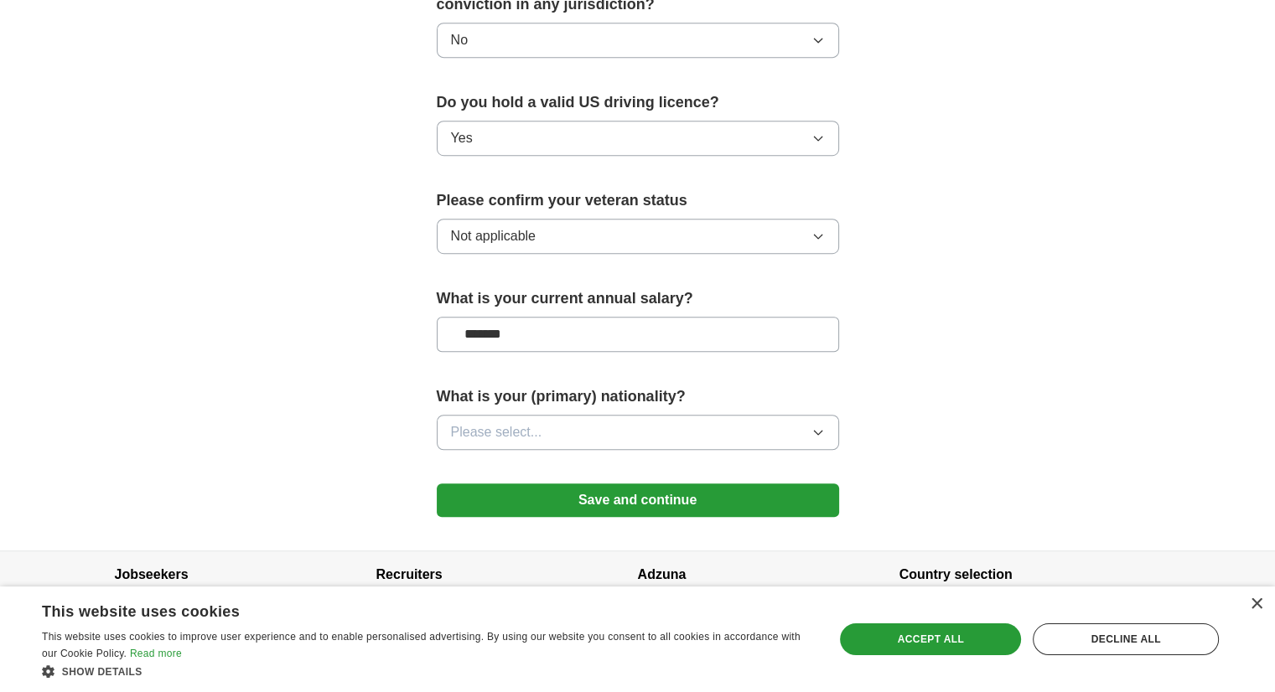
click at [624, 415] on button "Please select..." at bounding box center [638, 432] width 402 height 35
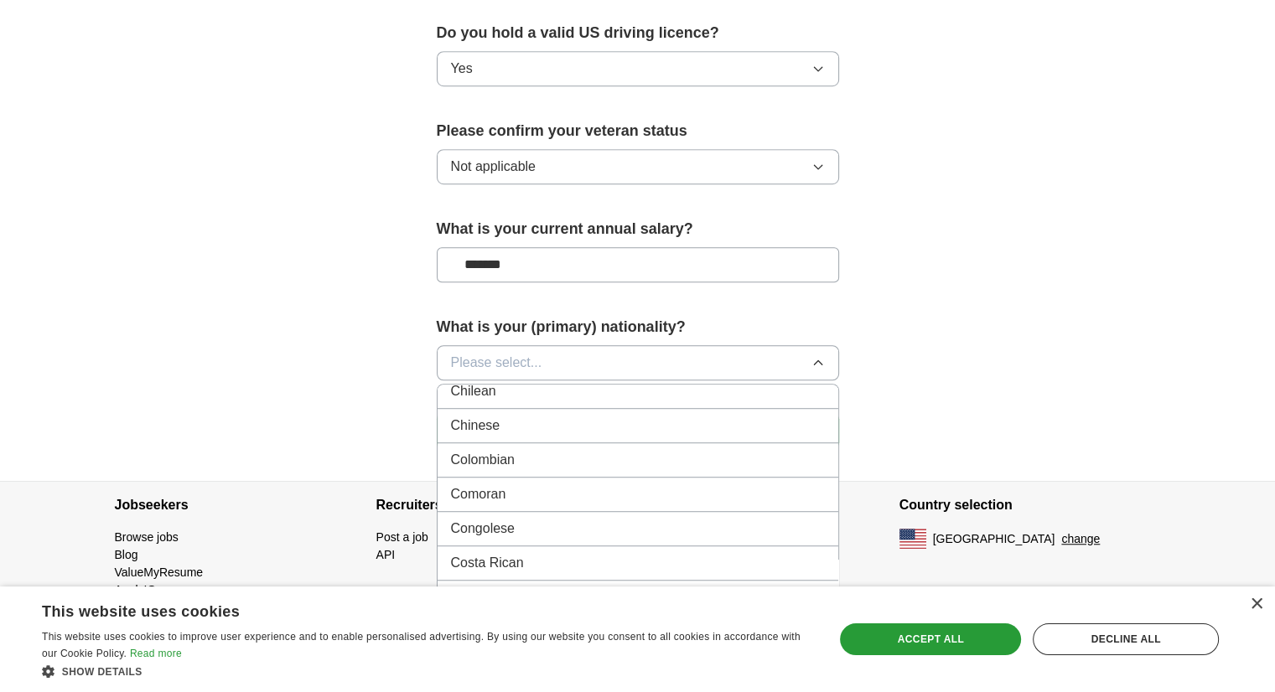
scroll to position [1341, 0]
click at [623, 494] on div "Congolese" at bounding box center [638, 504] width 374 height 20
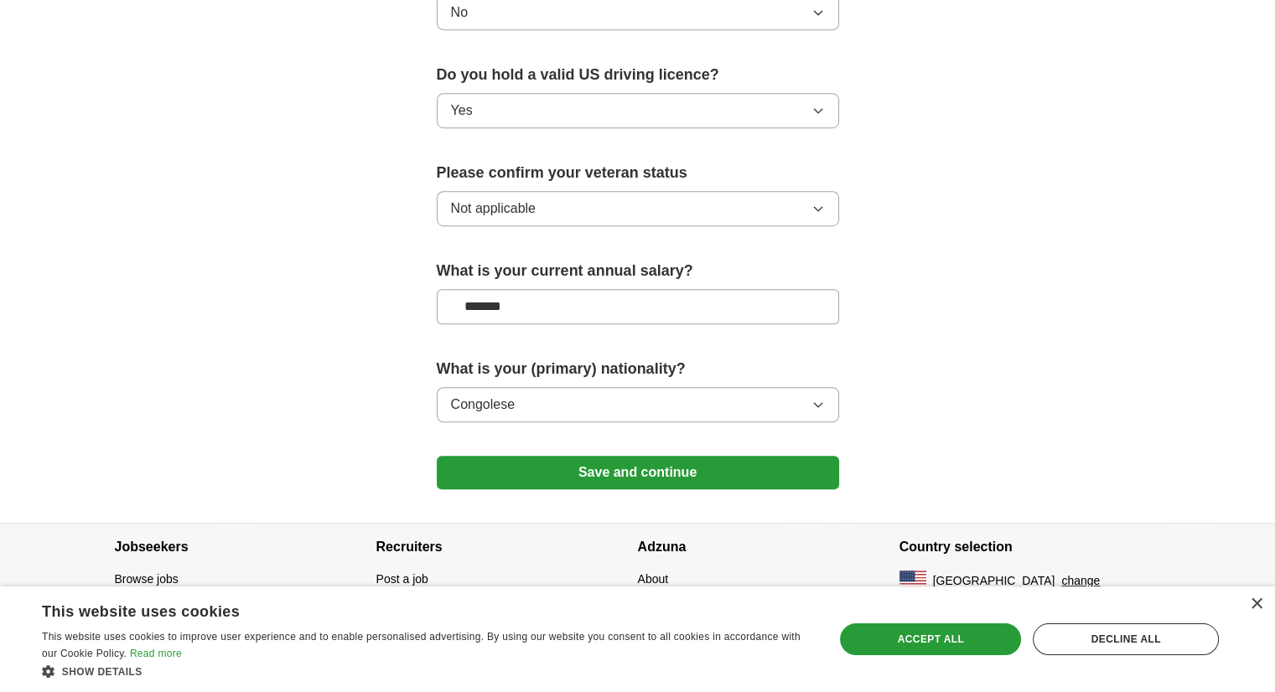
scroll to position [1027, 0]
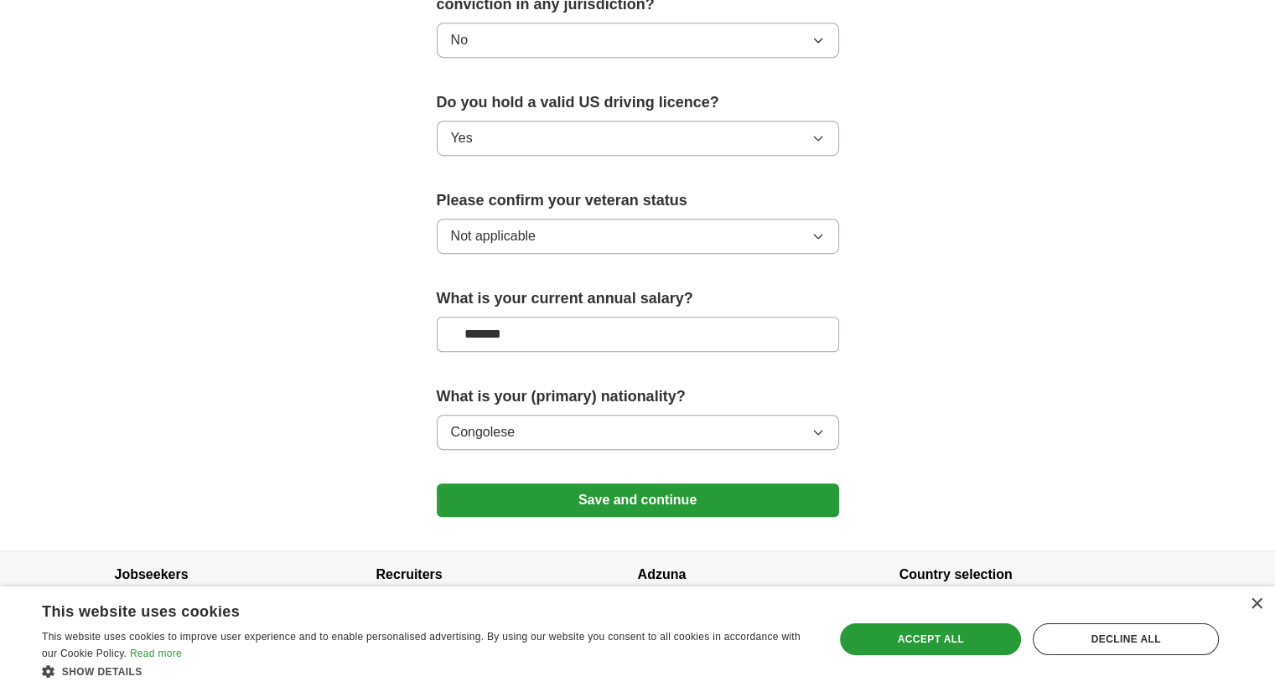
click at [687, 484] on button "Save and continue" at bounding box center [638, 501] width 402 height 34
